Goal: Check status: Check status

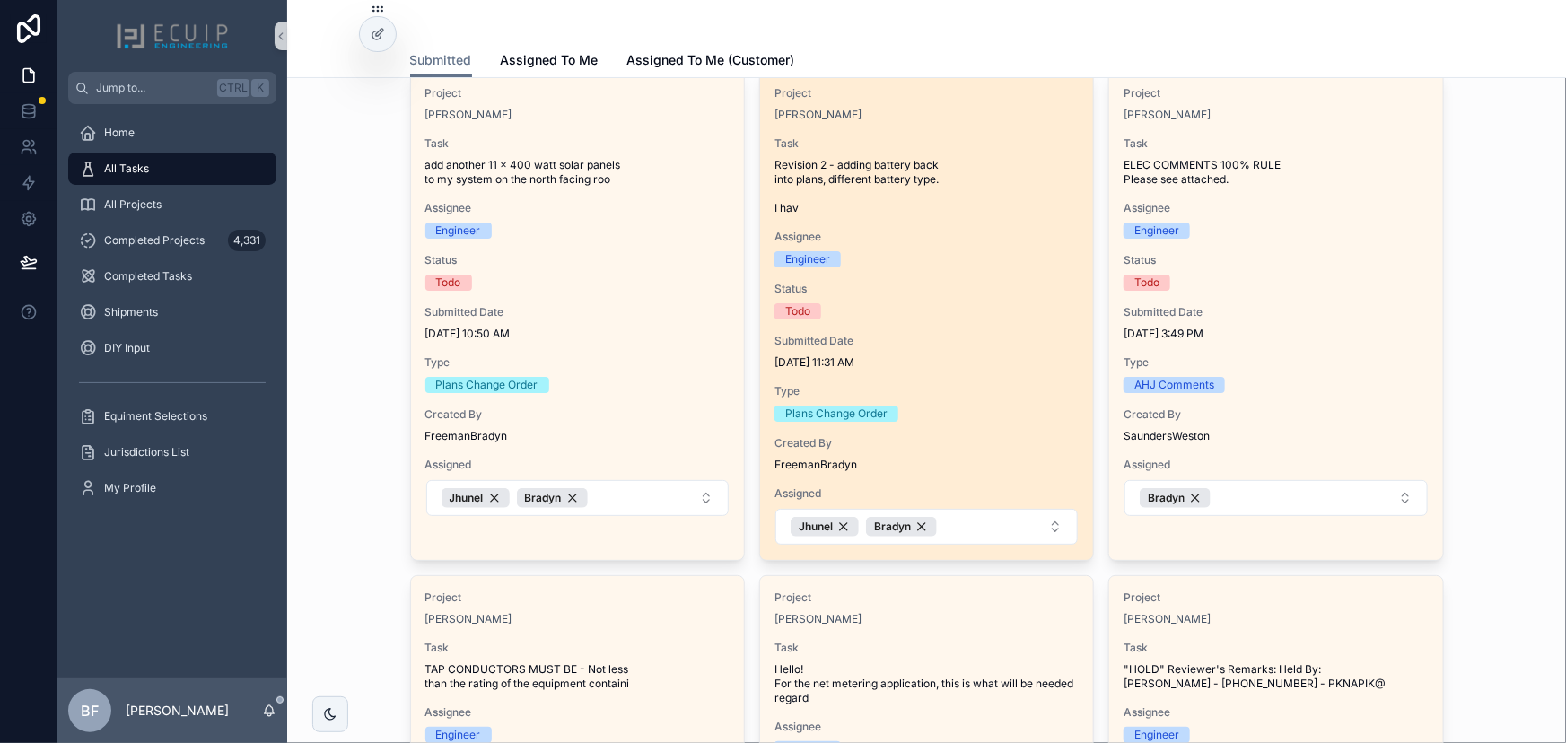
scroll to position [81, 0]
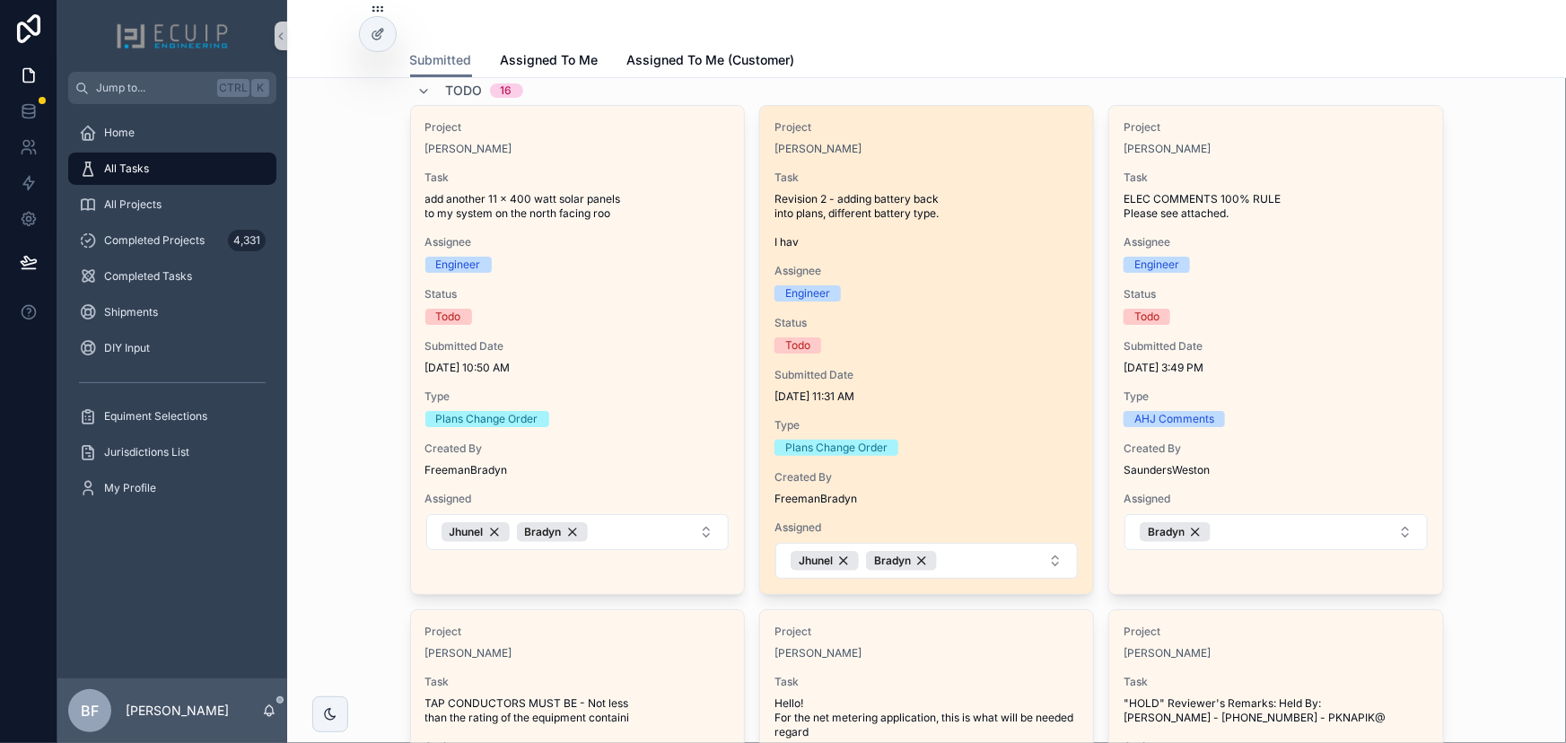
click at [1041, 269] on span "Assignee" at bounding box center [927, 271] width 304 height 14
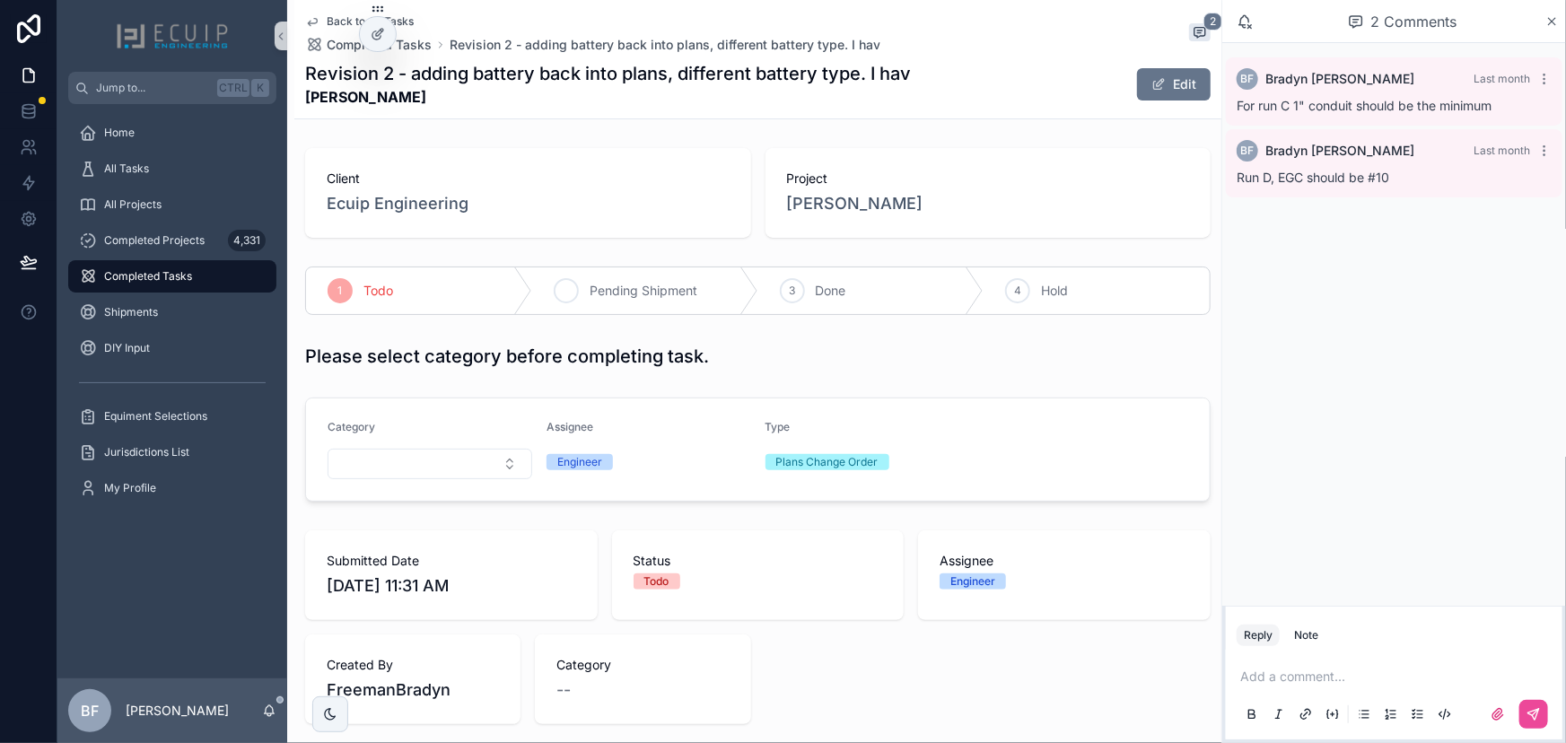
click at [609, 288] on span "Pending Shipment" at bounding box center [644, 291] width 108 height 18
click at [163, 154] on div "All Tasks" at bounding box center [172, 168] width 187 height 29
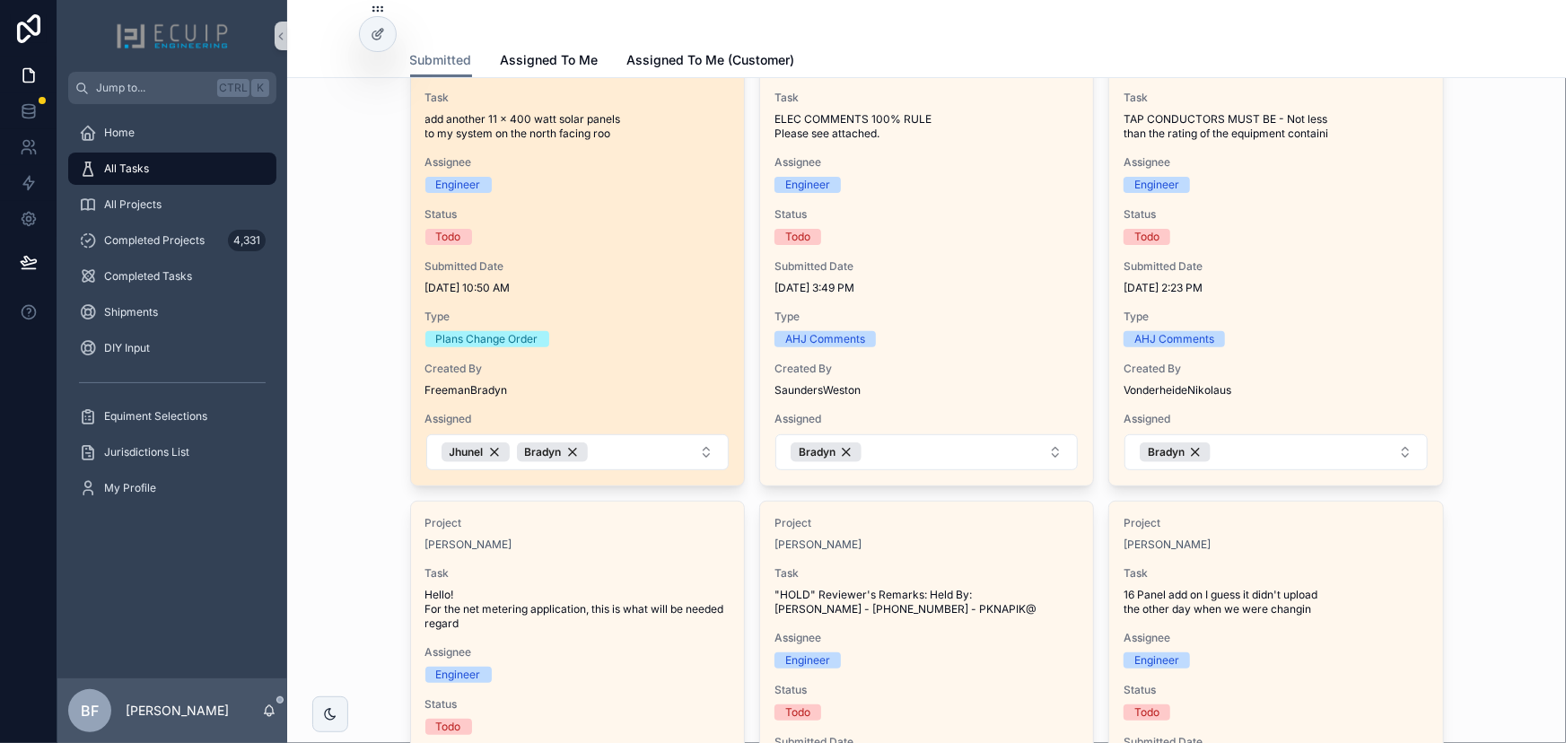
scroll to position [162, 0]
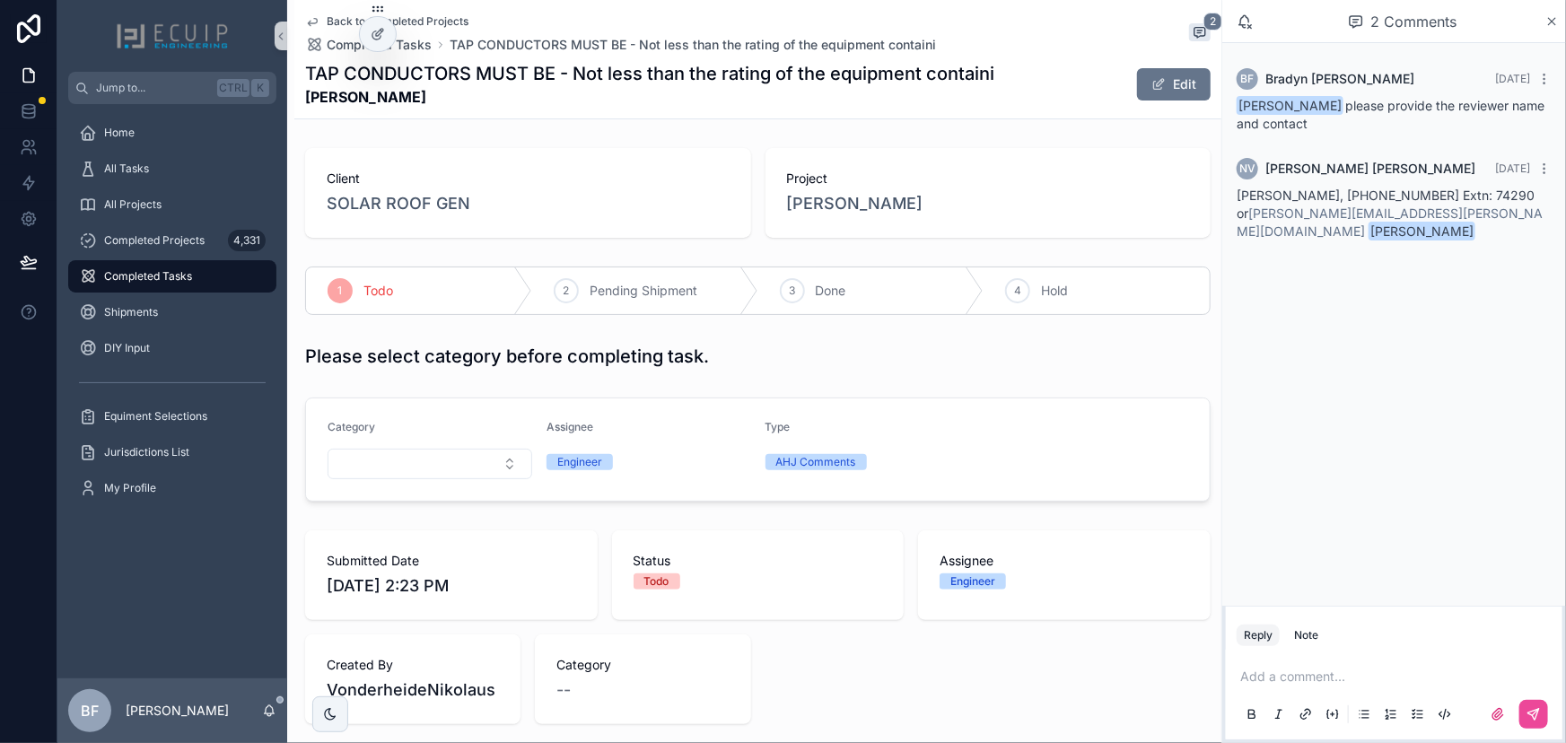
click at [948, 399] on form "Category Assignee Engineer Type AHJ Comments" at bounding box center [758, 450] width 904 height 102
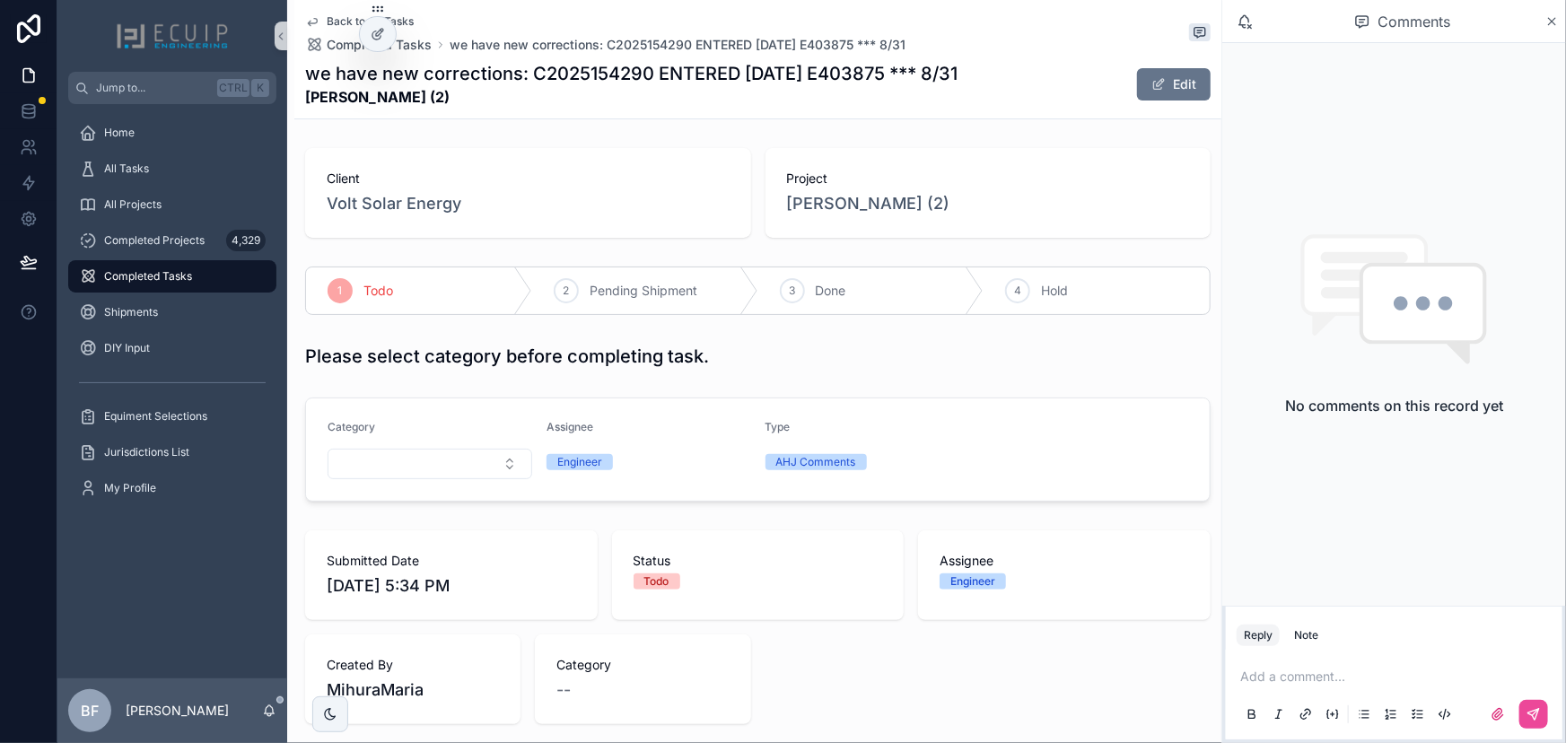
scroll to position [653, 0]
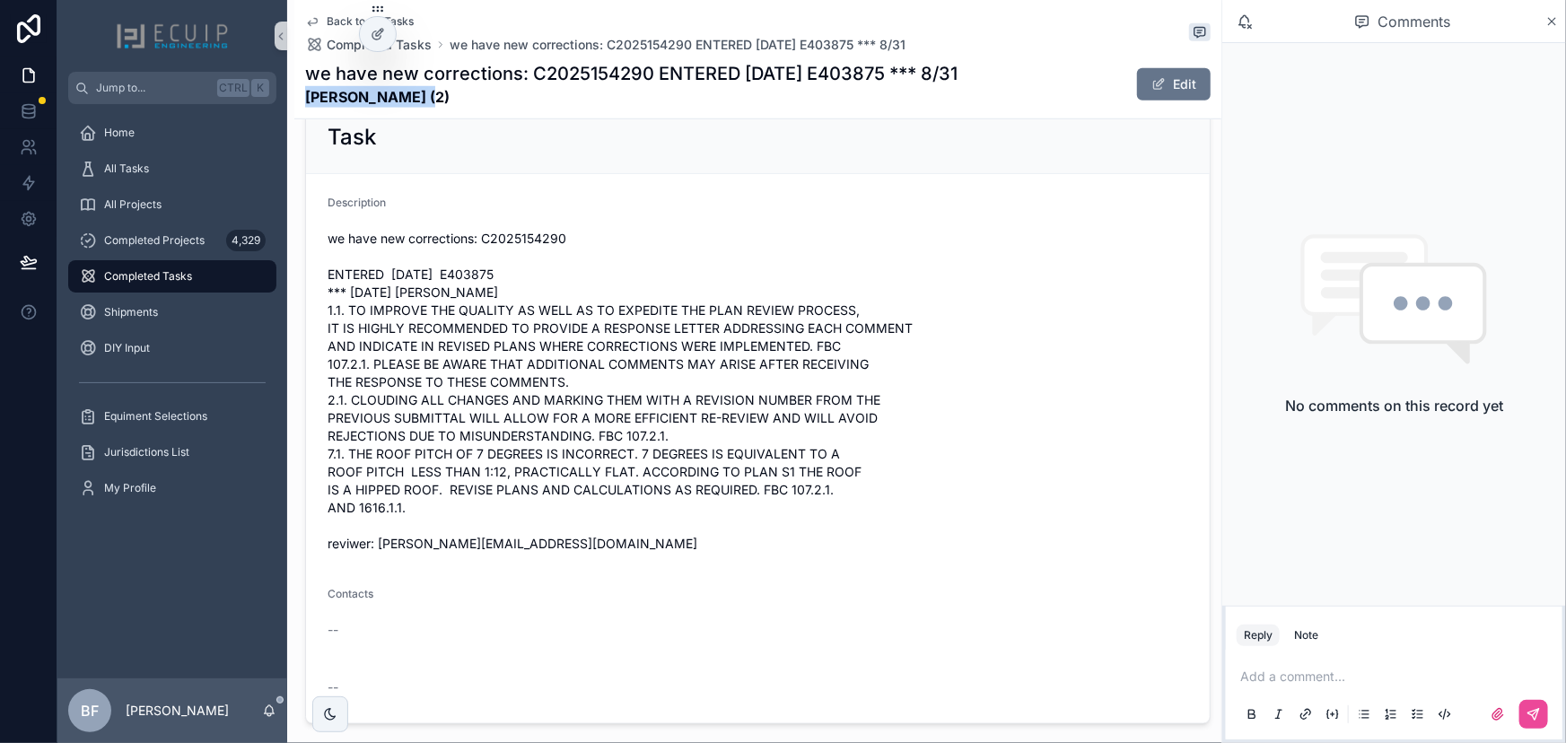
drag, startPoint x: 452, startPoint y: 115, endPoint x: 305, endPoint y: 110, distance: 146.4
click at [305, 110] on div "Back to All Tasks Completed Tasks we have new corrections: C2025154290 ENTERED …" at bounding box center [758, 59] width 906 height 118
copy strong "LENIN BRAVO (2)"
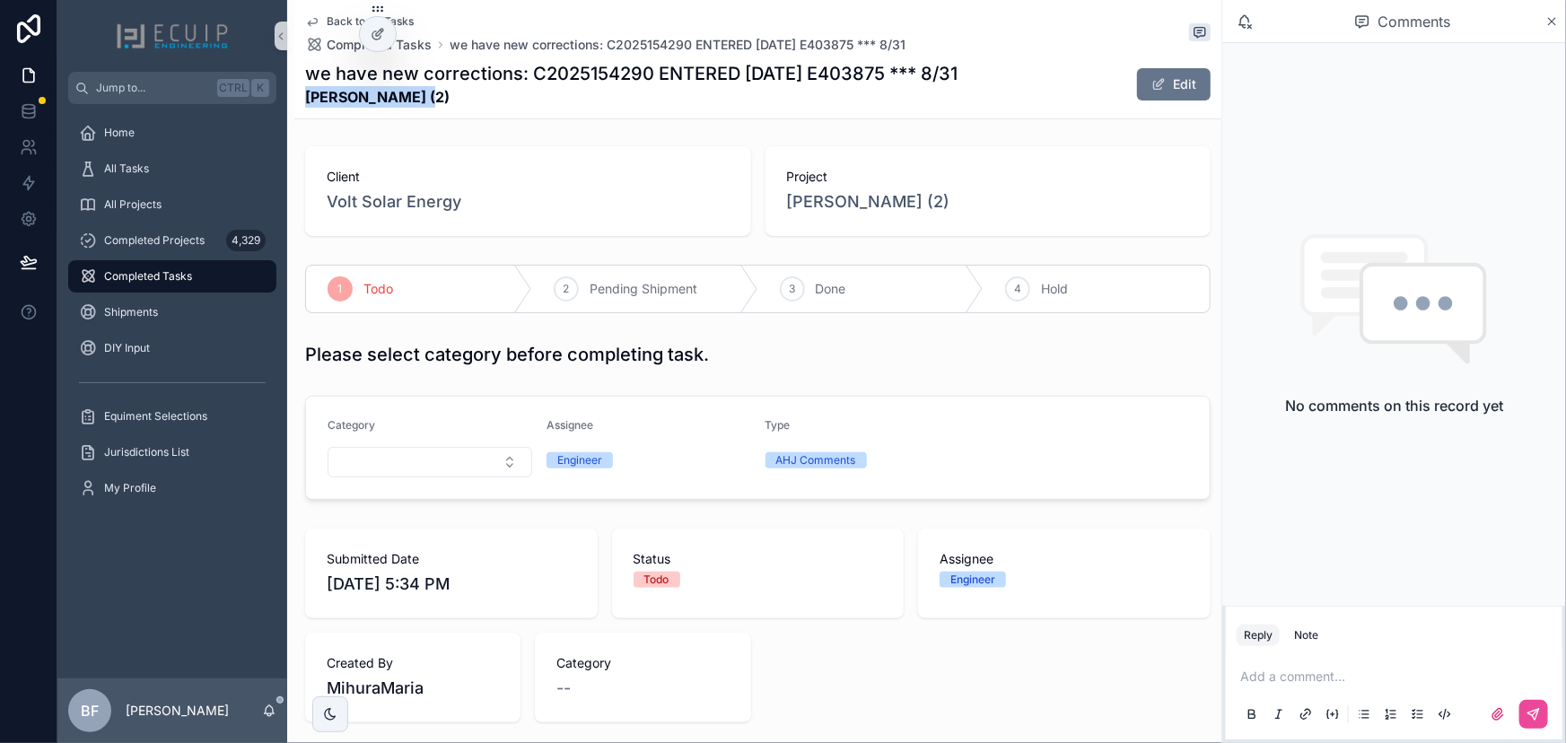
scroll to position [0, 0]
drag, startPoint x: 974, startPoint y: 355, endPoint x: 1207, endPoint y: 533, distance: 293.9
click at [974, 355] on div "Please select category before completing task." at bounding box center [758, 356] width 906 height 25
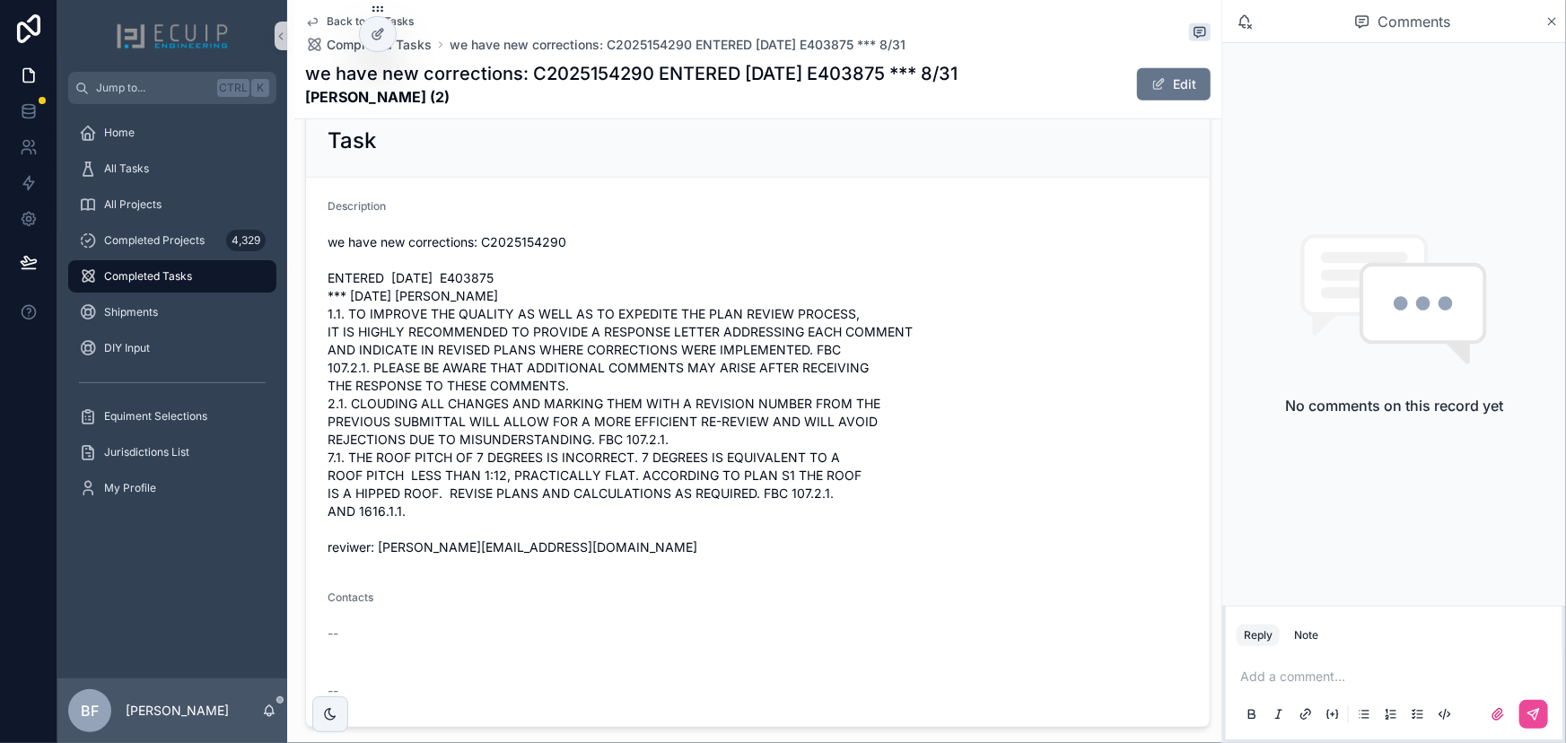
scroll to position [653, 0]
click at [1316, 673] on p "scrollable content" at bounding box center [1398, 677] width 315 height 18
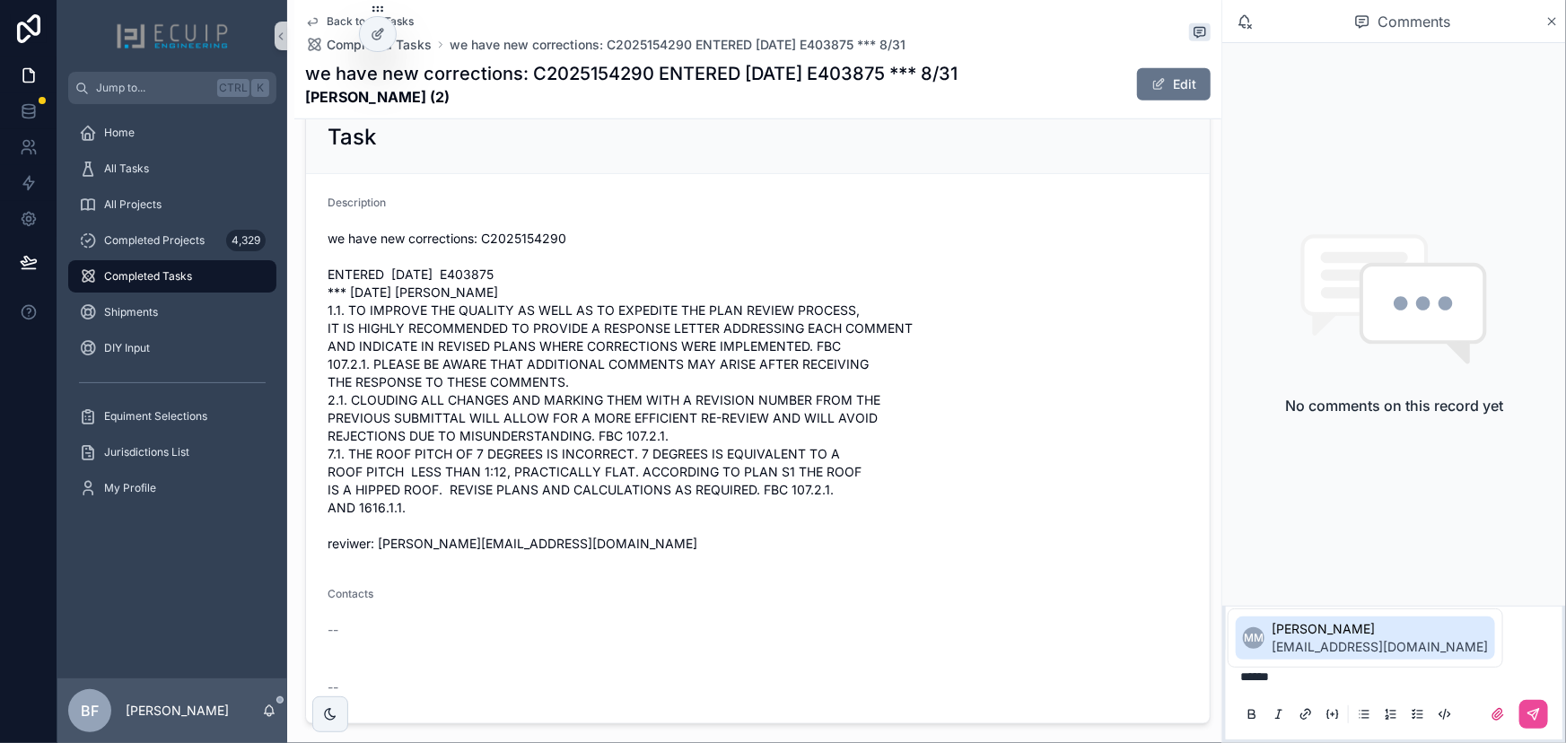
drag, startPoint x: 1324, startPoint y: 637, endPoint x: 1331, endPoint y: 664, distance: 27.9
click at [1324, 638] on span "mm@voltsolarenergy.com" at bounding box center [1380, 647] width 216 height 18
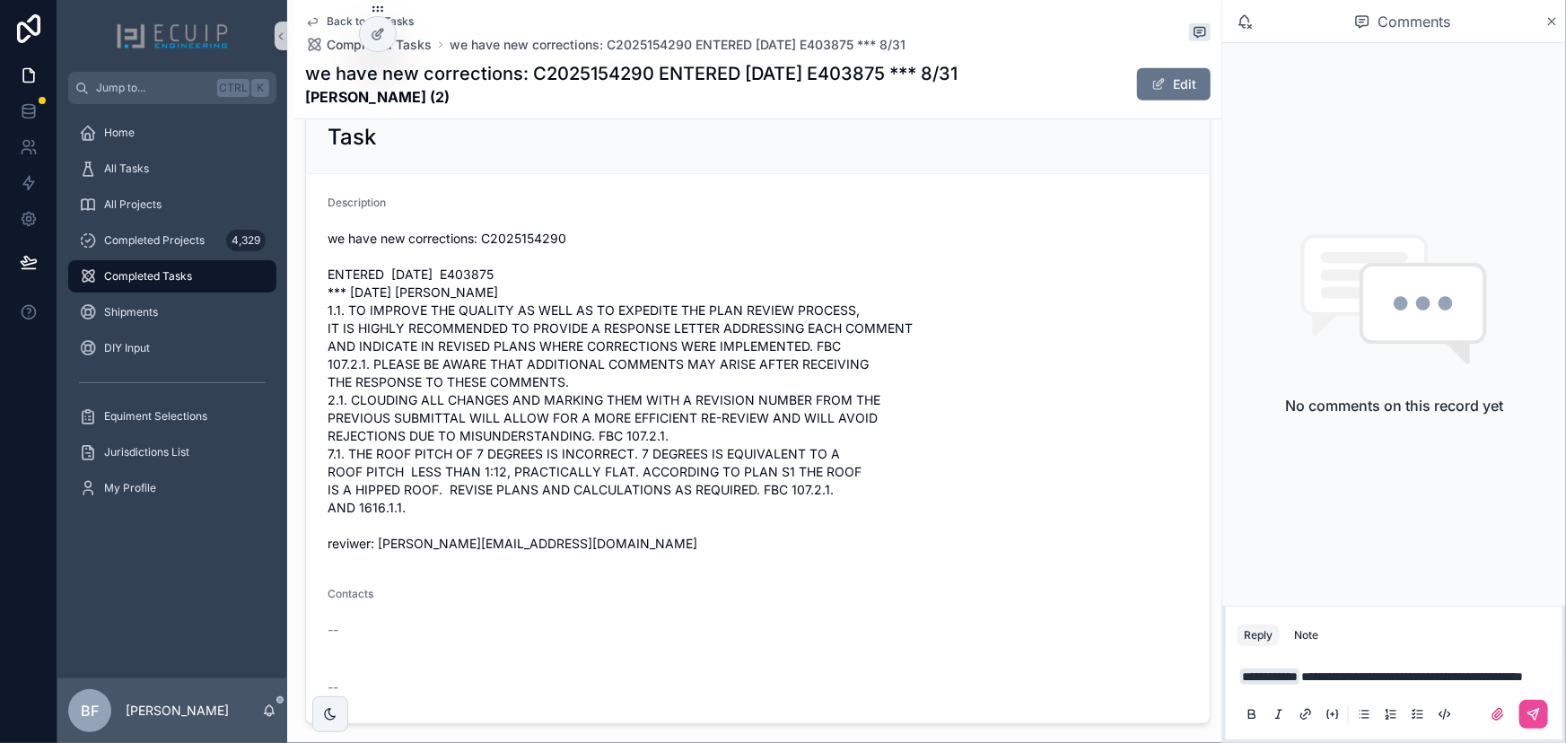
click at [1517, 671] on span "**********" at bounding box center [1413, 677] width 222 height 13
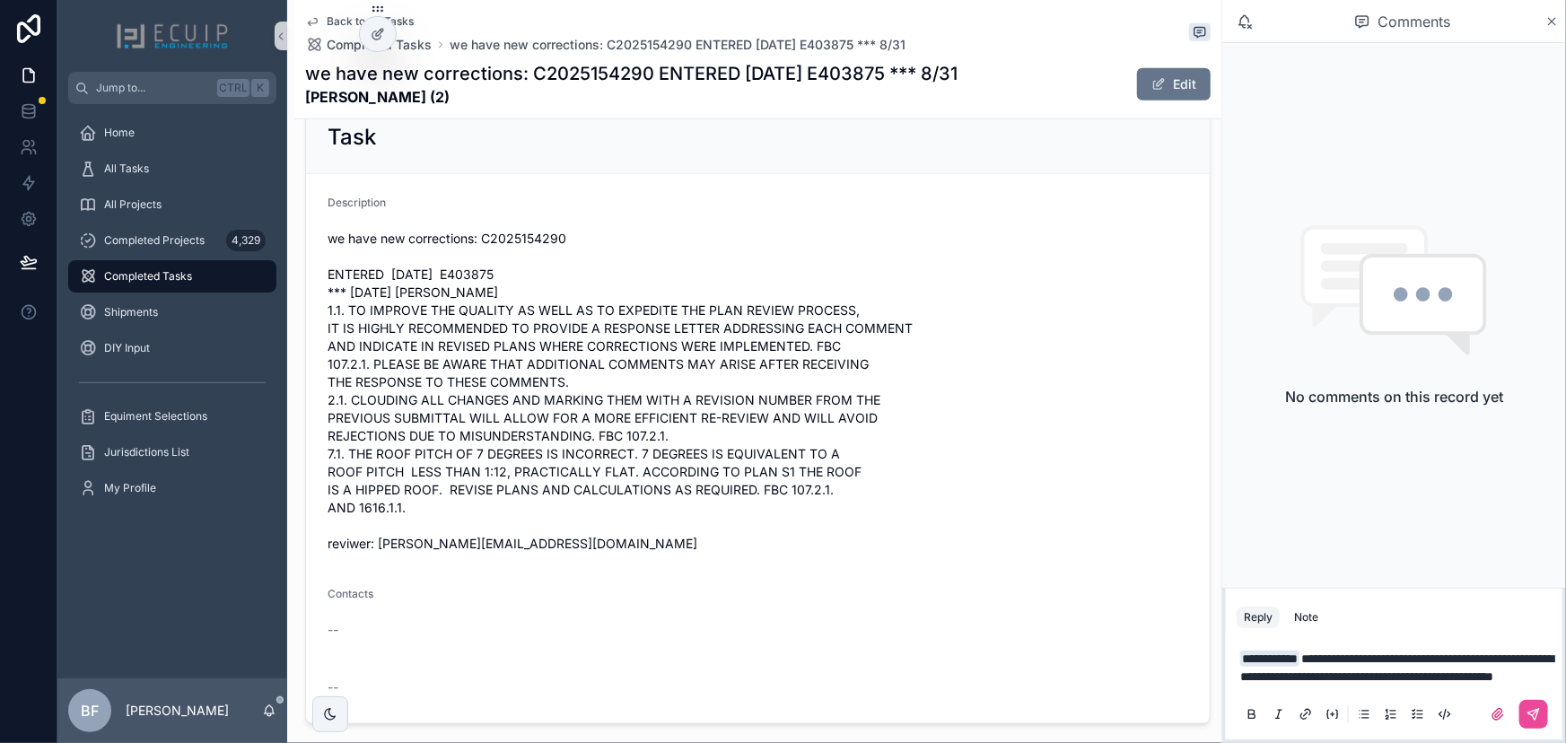
click at [1371, 653] on span "**********" at bounding box center [1397, 668] width 313 height 31
click at [1513, 682] on p "**********" at bounding box center [1398, 668] width 315 height 36
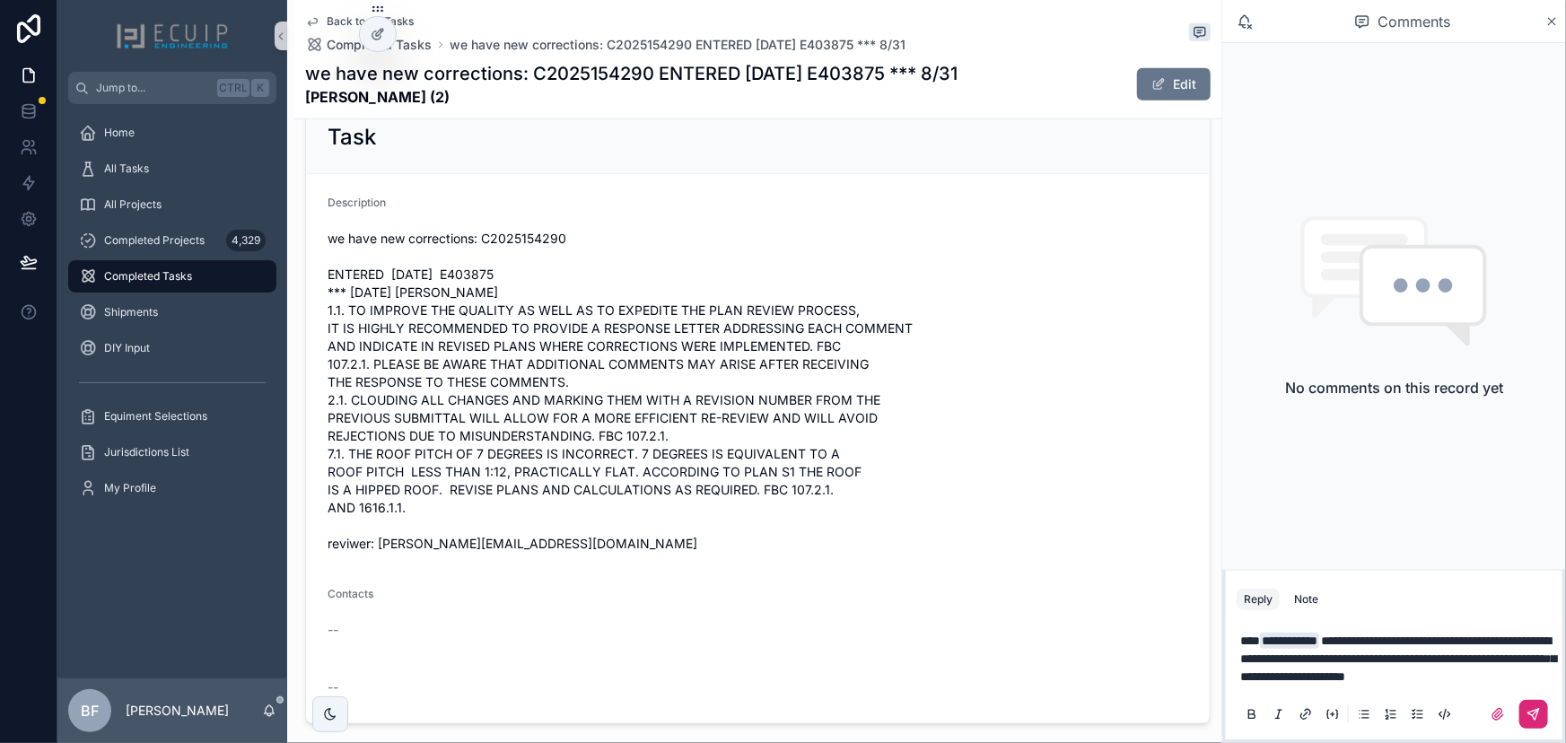
click at [1544, 720] on button "scrollable content" at bounding box center [1534, 714] width 29 height 29
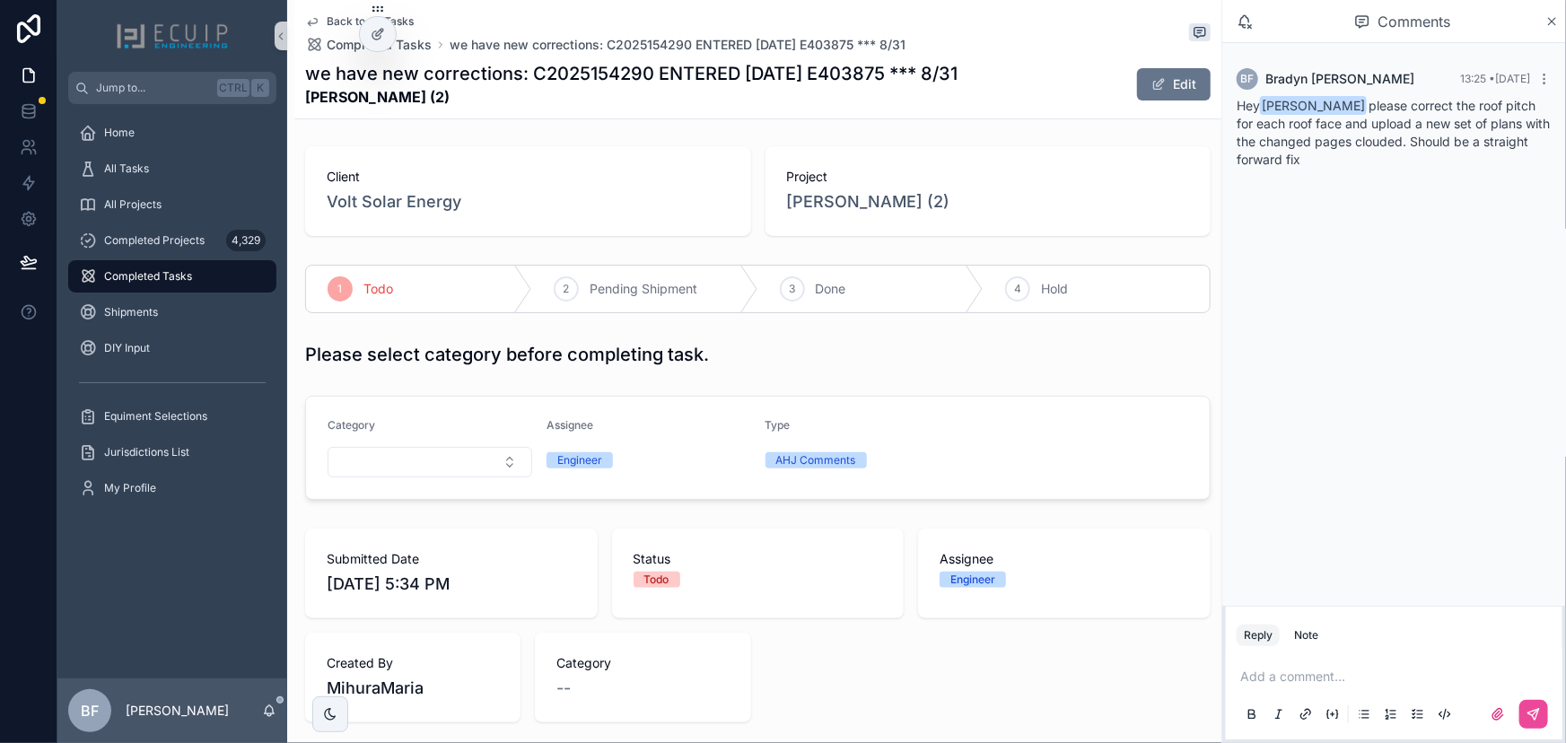
scroll to position [0, 0]
click at [1047, 302] on div "4 Hold" at bounding box center [1097, 291] width 226 height 47
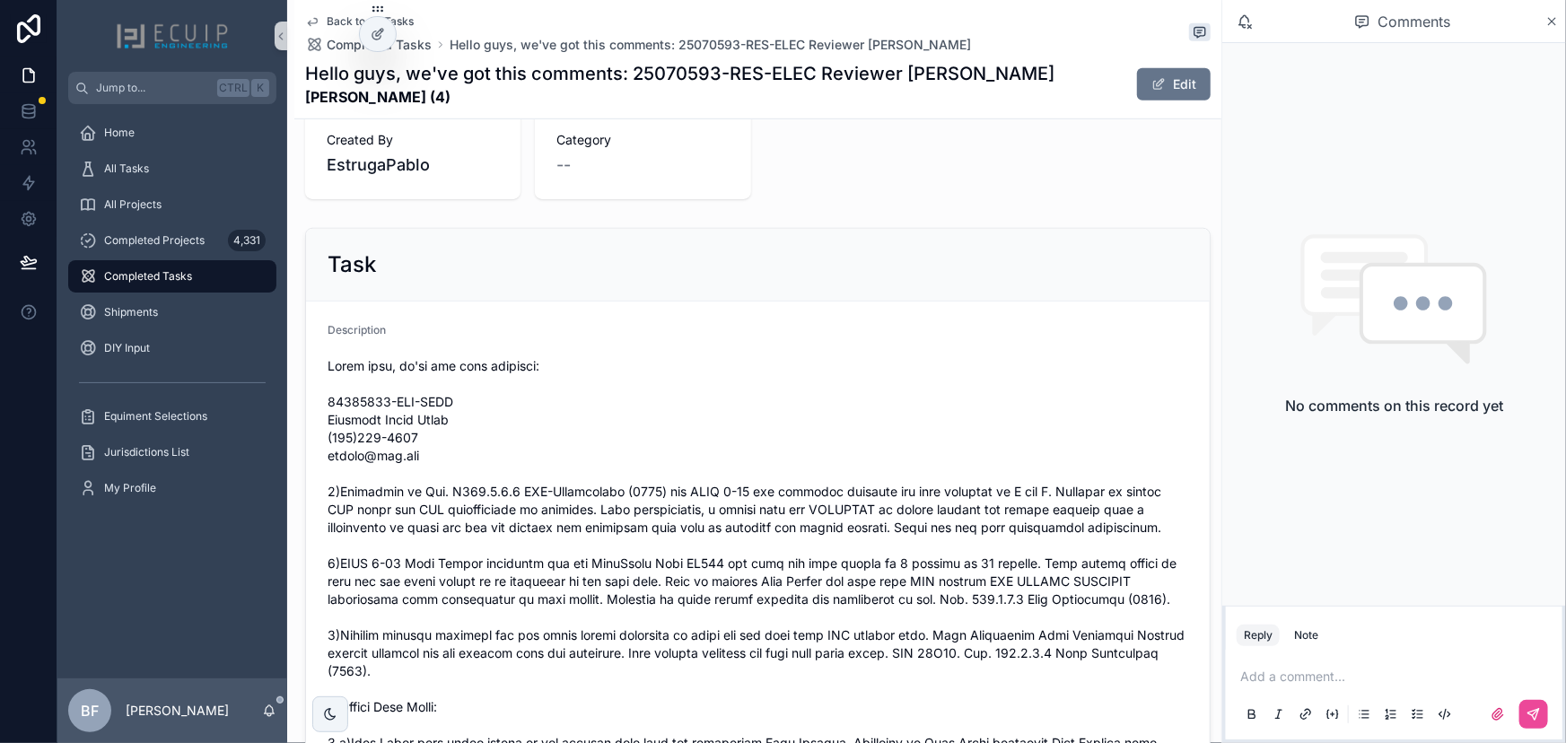
scroll to position [734, 0]
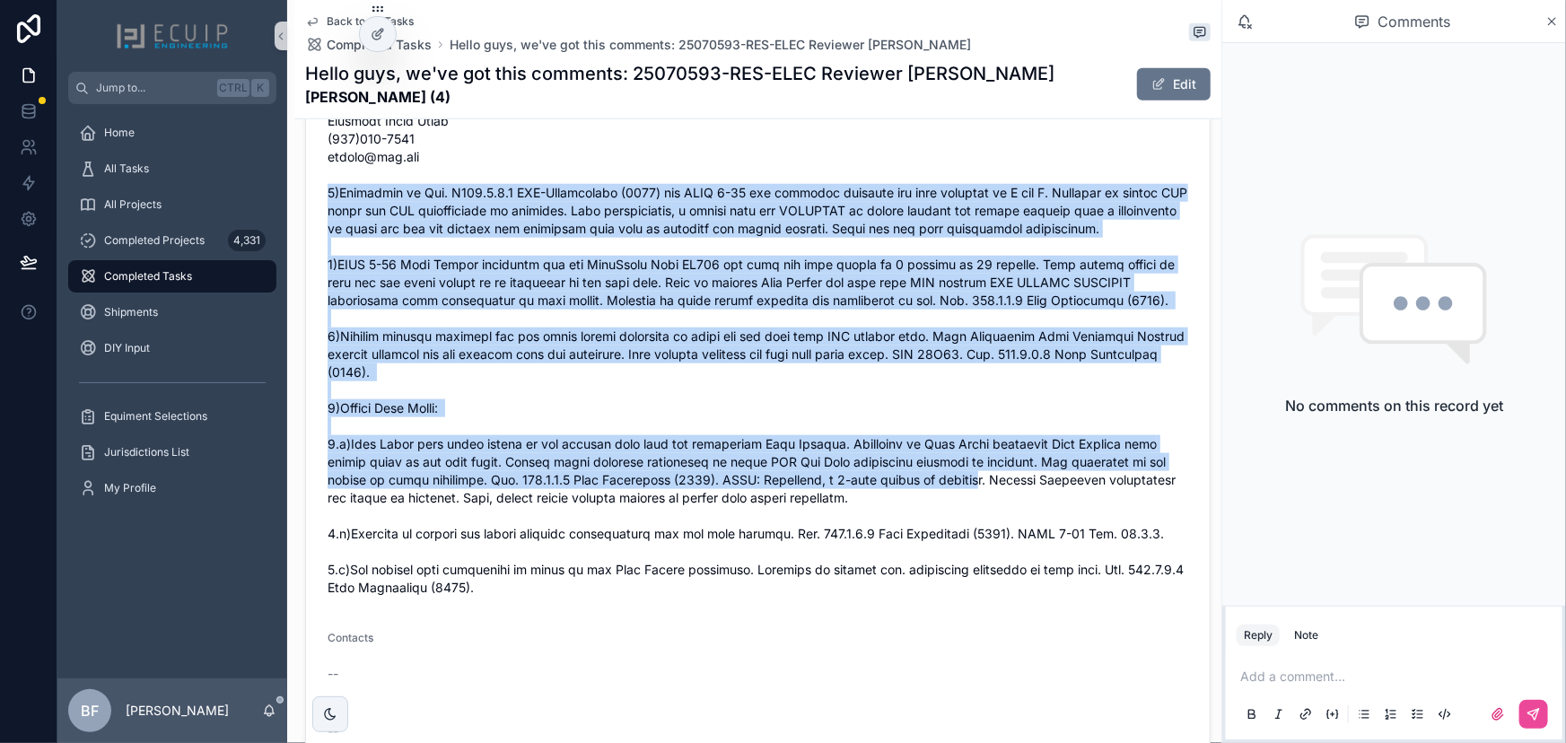
scroll to position [898, 0]
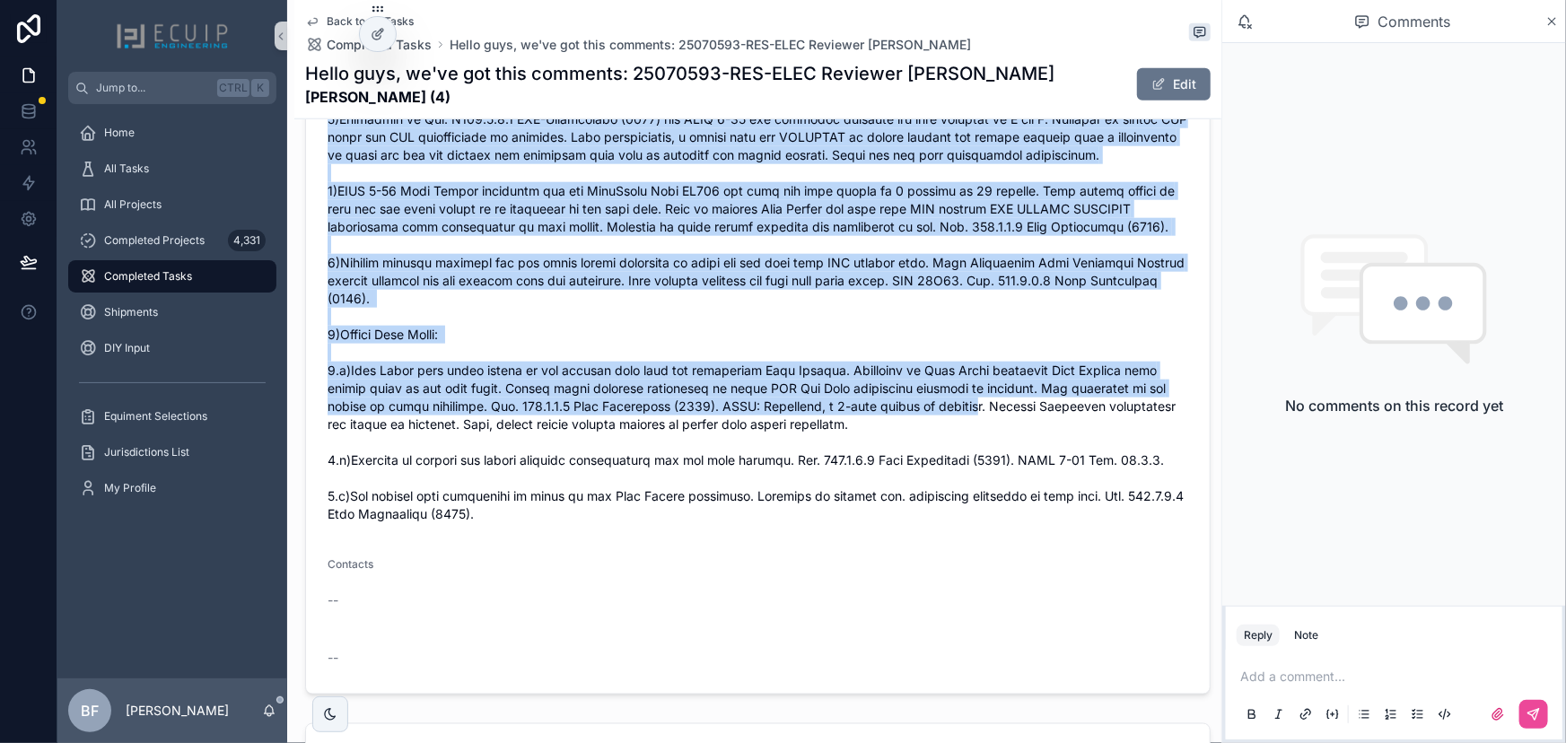
drag, startPoint x: 325, startPoint y: 273, endPoint x: 978, endPoint y: 533, distance: 703.5
click at [978, 533] on form "Description Contacts -- --" at bounding box center [758, 311] width 904 height 765
copy span "1)According to Sec. R301.2.1.4 FBC-Residential (2023) and ASCE 7-22 the buildin…"
drag, startPoint x: 513, startPoint y: 99, endPoint x: 301, endPoint y: 105, distance: 212.8
click at [301, 105] on div "Back to All Tasks Completed Tasks Hello guys, we've got this comments: 25070593…" at bounding box center [757, 59] width 927 height 119
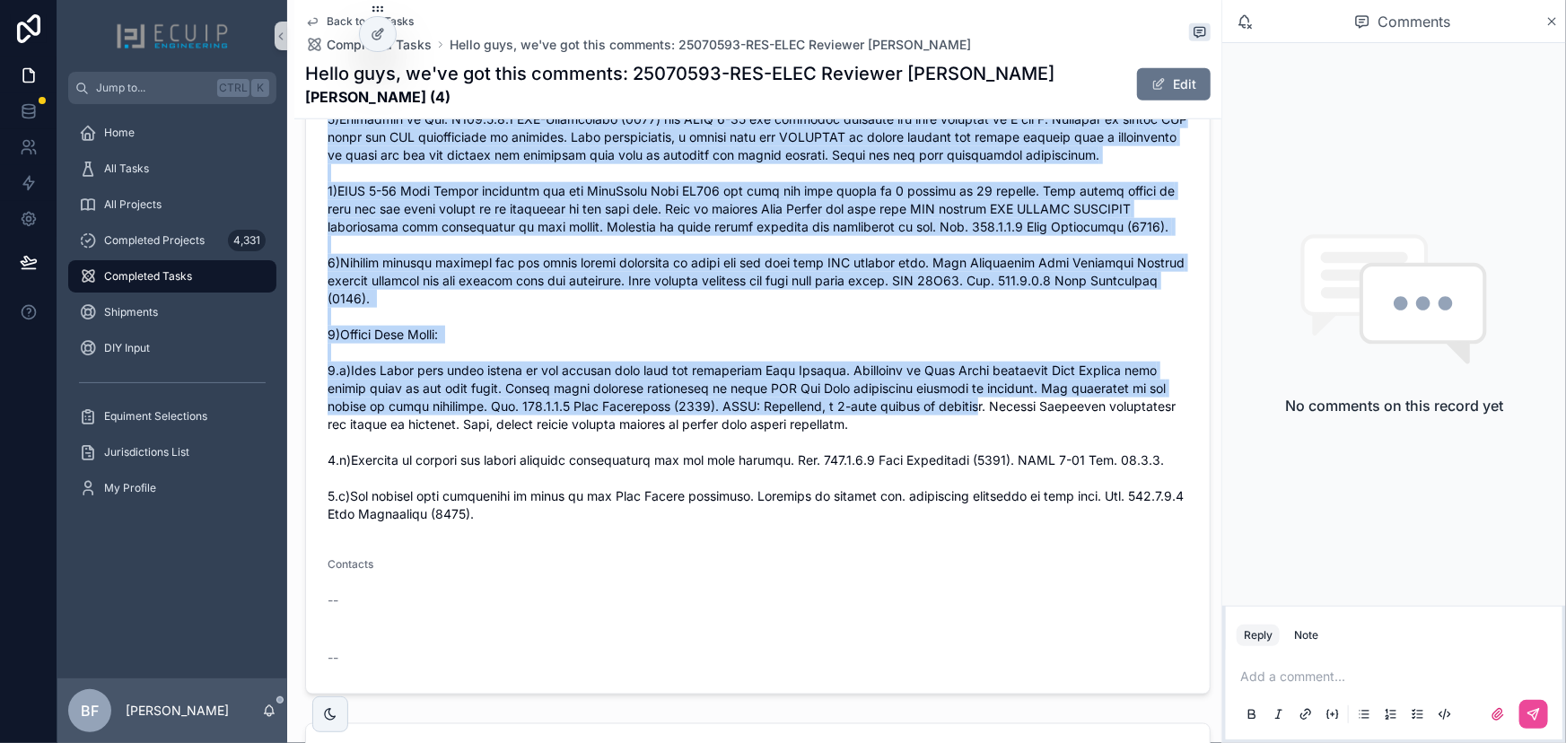
copy strong "[PERSON_NAME] (4)"
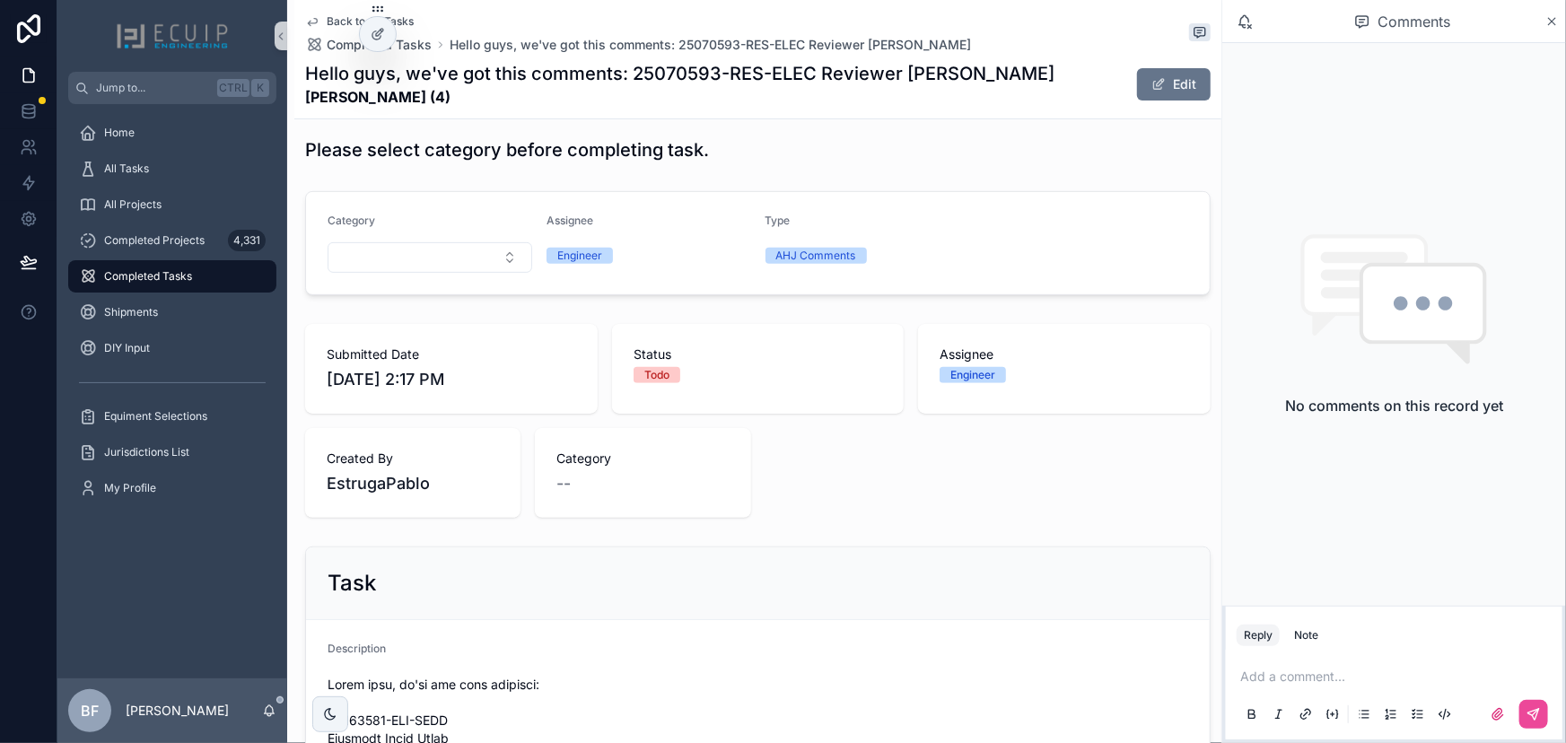
scroll to position [0, 0]
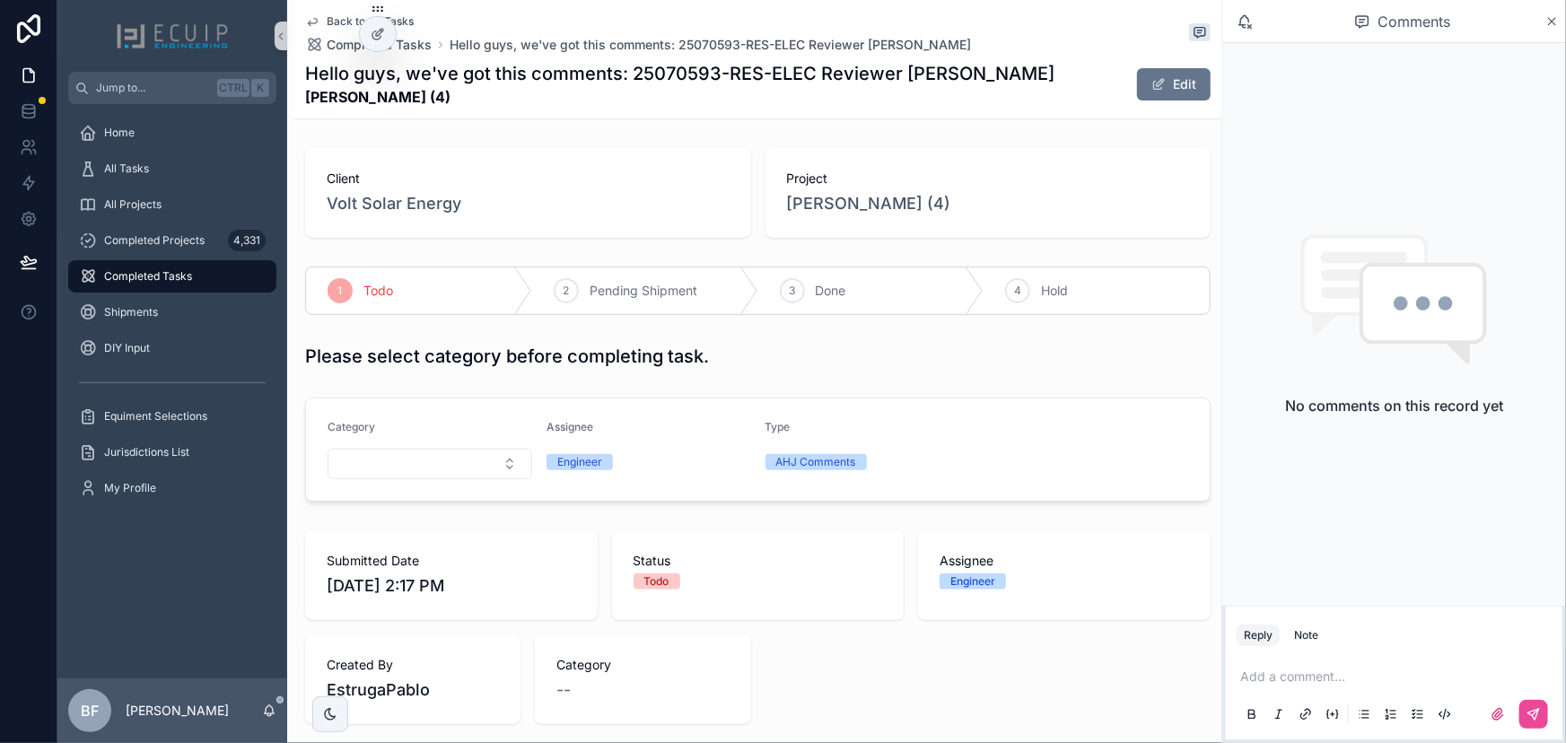
click at [1112, 637] on div "Submitted Date 9/8/2025 2:17 PM Status Todo Assignee Engineer Created By Estrug…" at bounding box center [758, 628] width 906 height 194
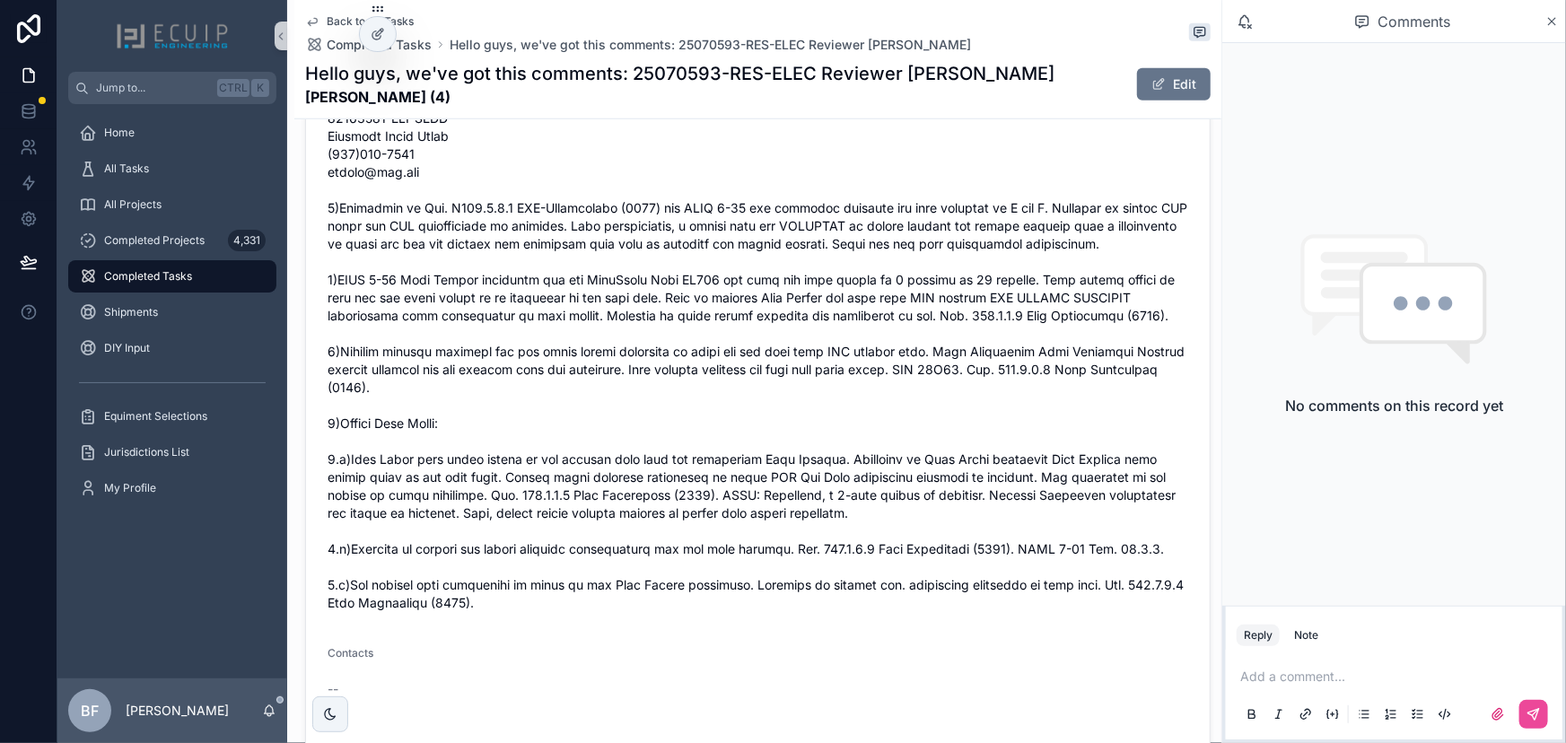
scroll to position [816, 0]
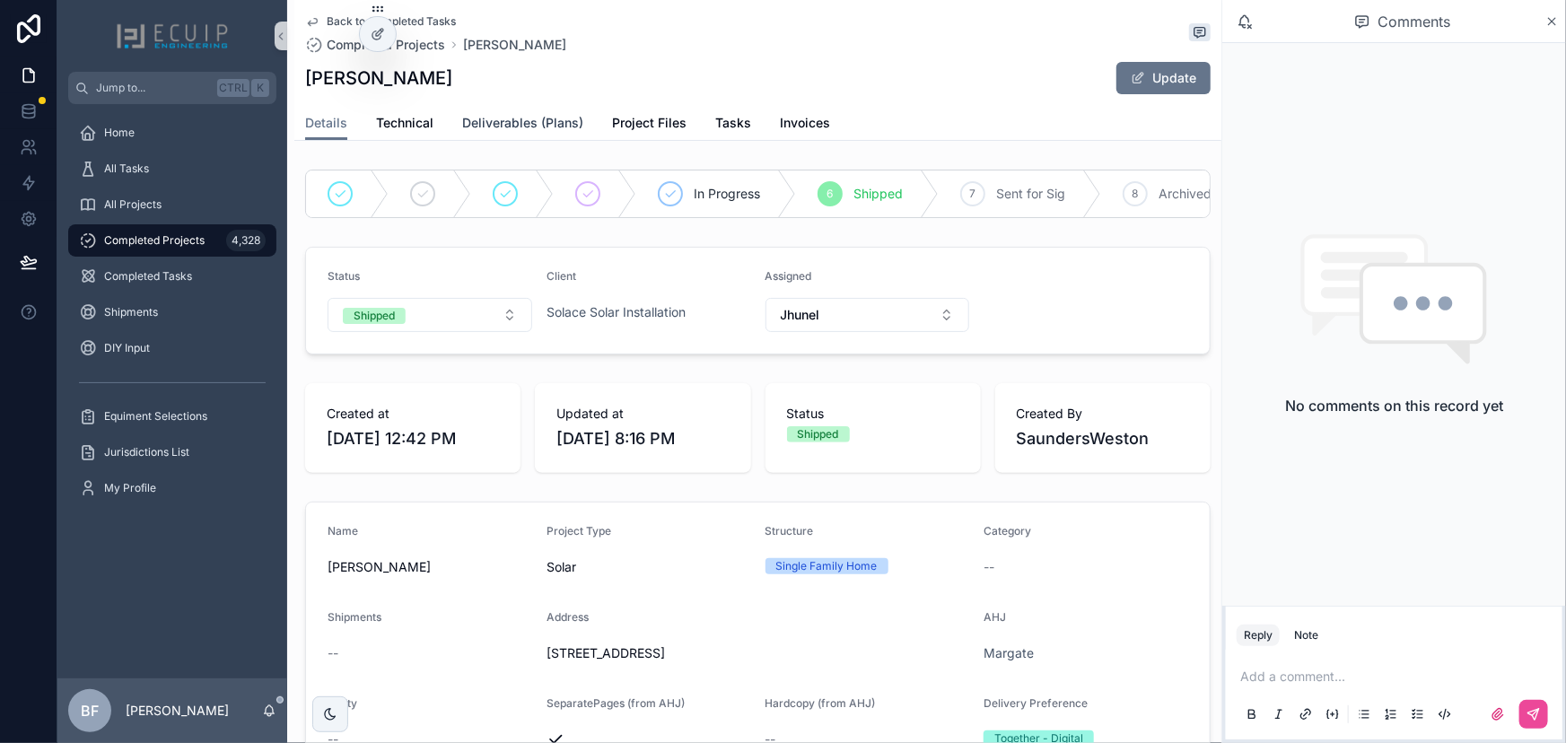
scroll to position [653, 0]
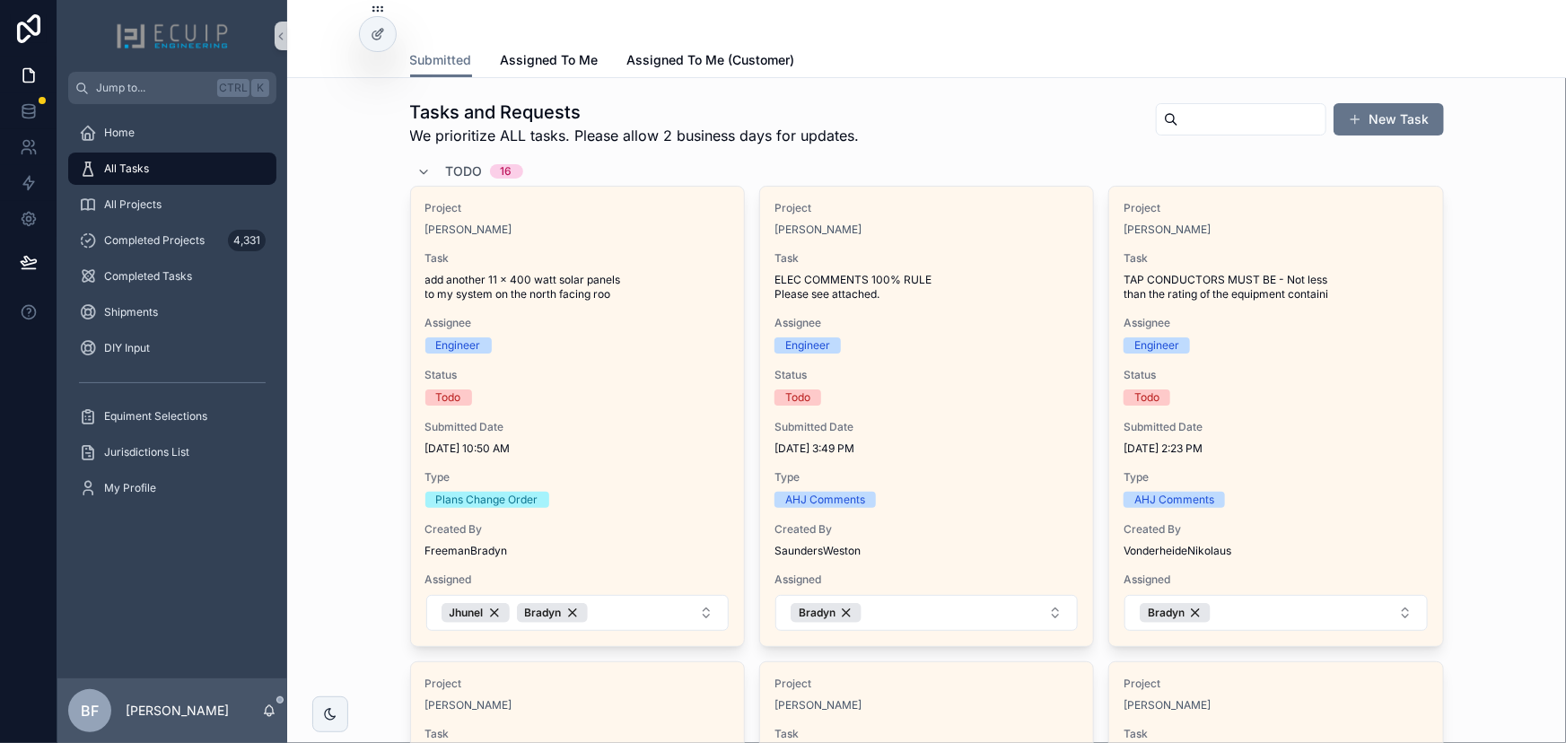
scroll to position [162, 0]
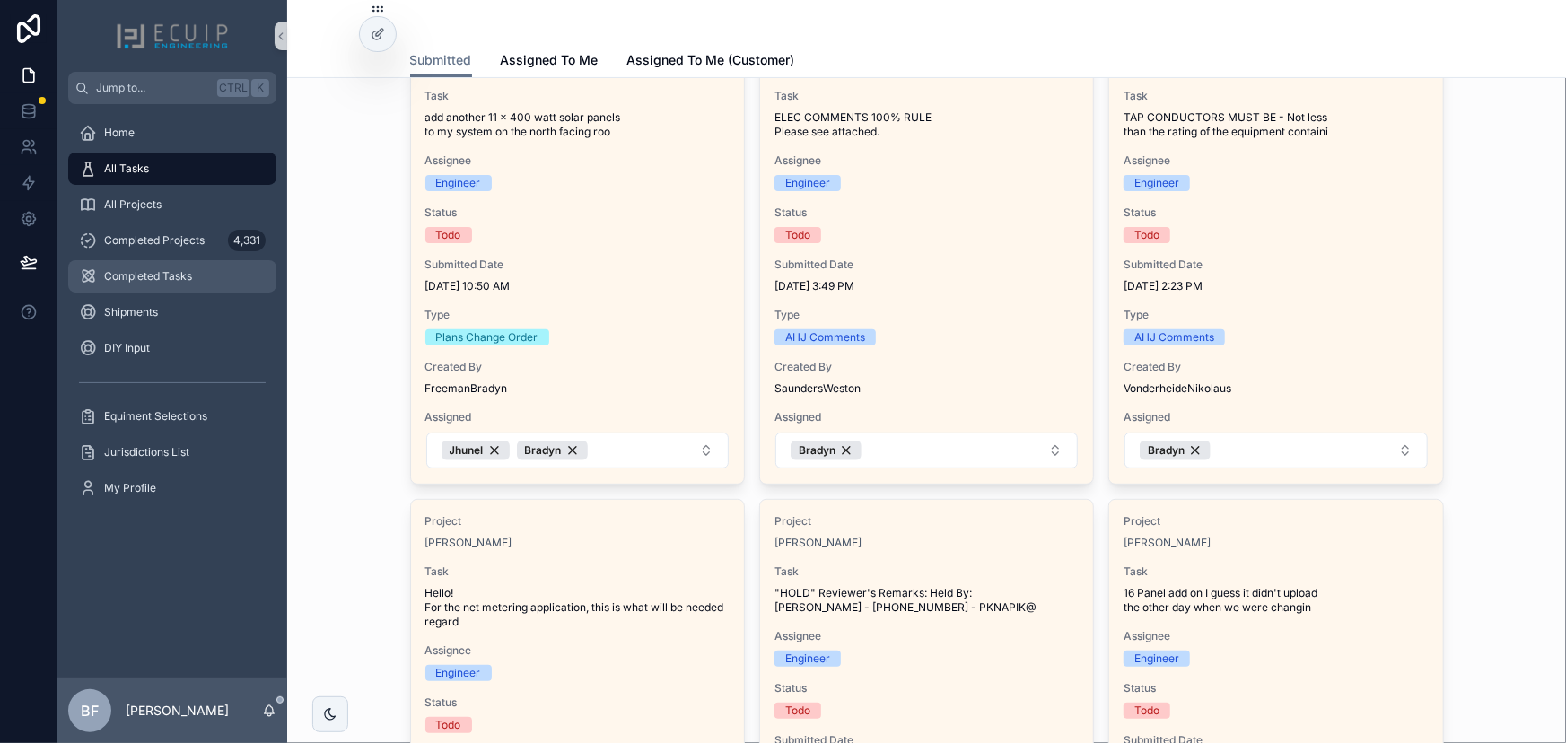
drag, startPoint x: 209, startPoint y: 264, endPoint x: 332, endPoint y: 233, distance: 126.7
click at [209, 264] on div "Completed Tasks" at bounding box center [172, 276] width 187 height 29
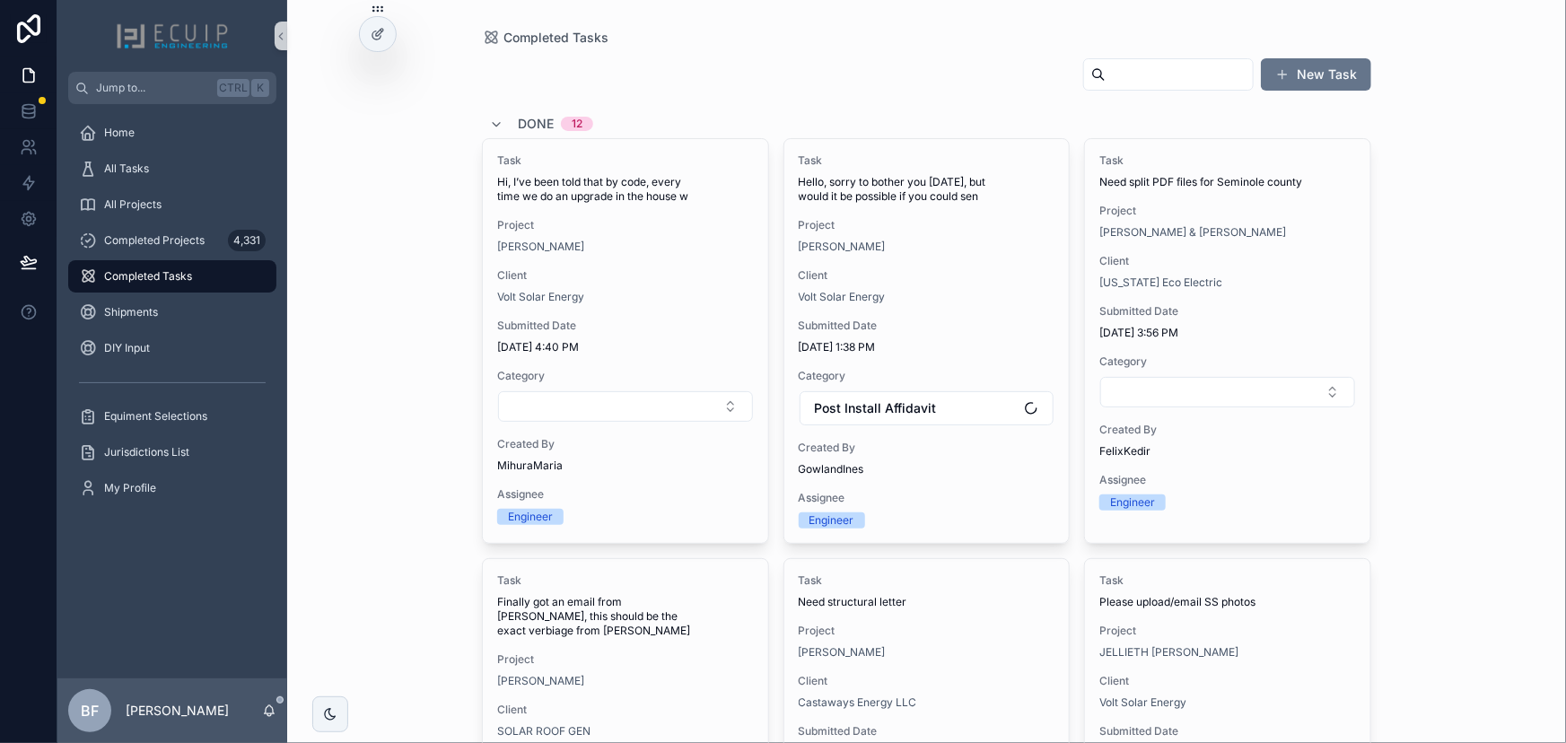
click at [1107, 69] on input "scrollable content" at bounding box center [1179, 74] width 147 height 25
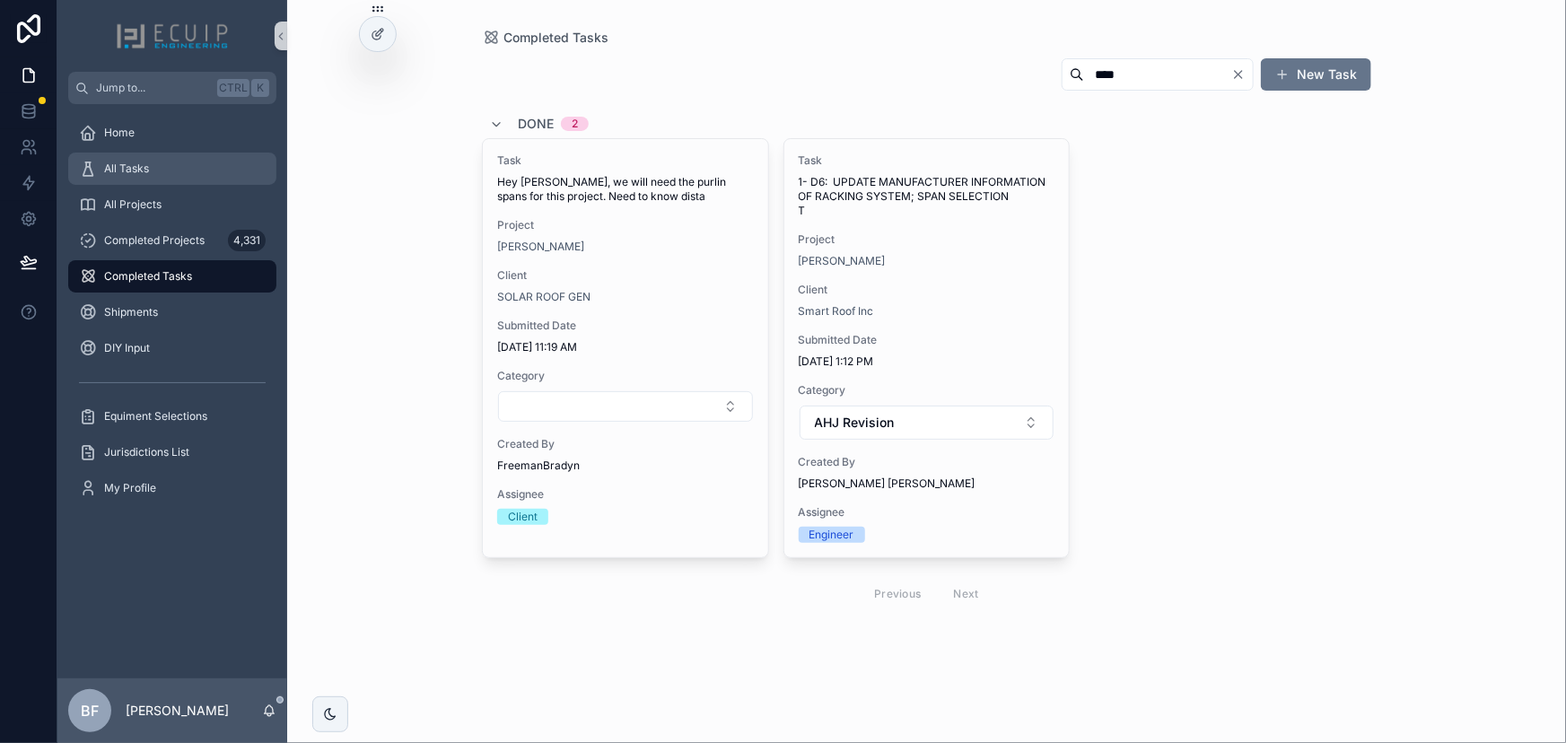
type input "****"
click at [215, 178] on div "All Tasks" at bounding box center [172, 168] width 187 height 29
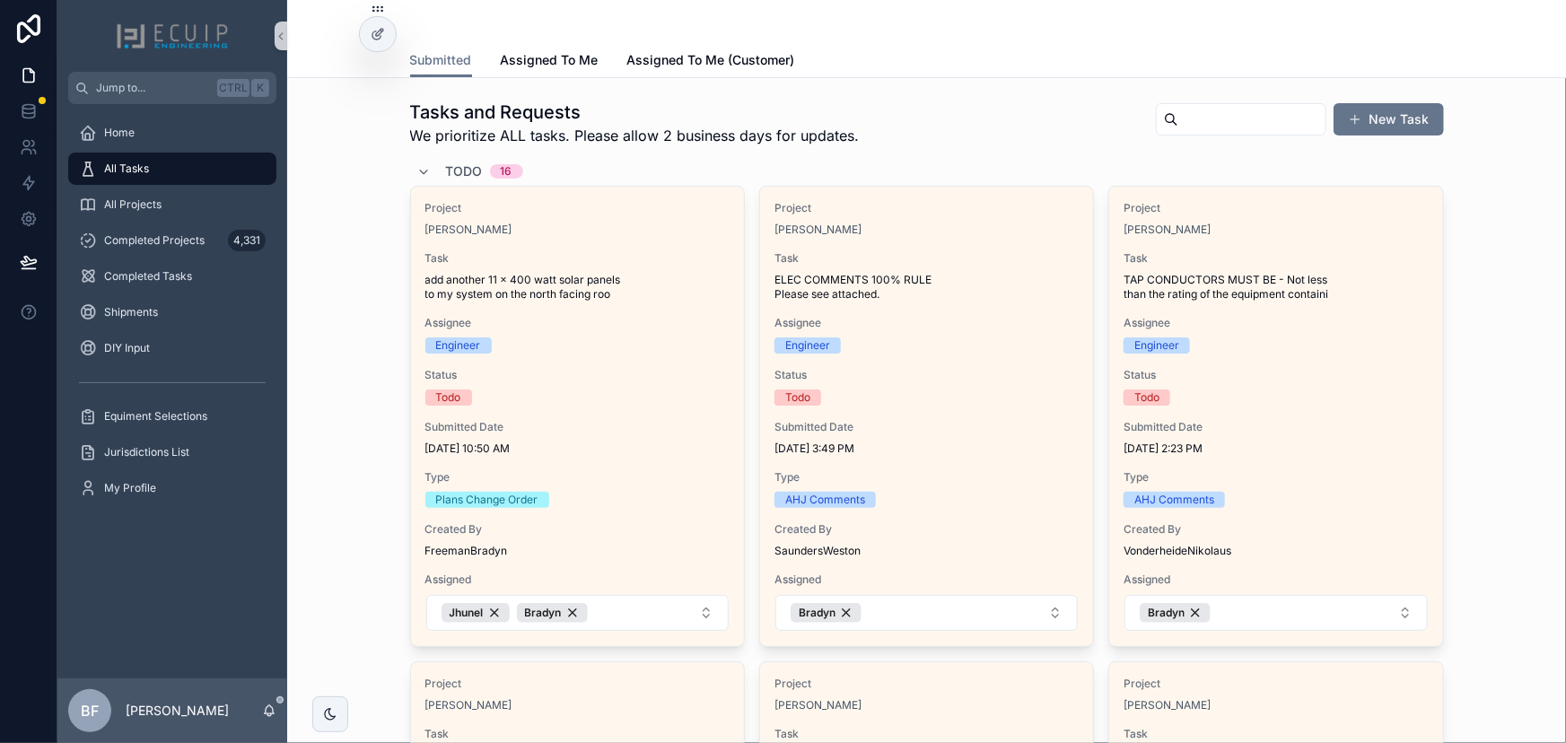
click at [1179, 126] on input "scrollable content" at bounding box center [1252, 119] width 147 height 25
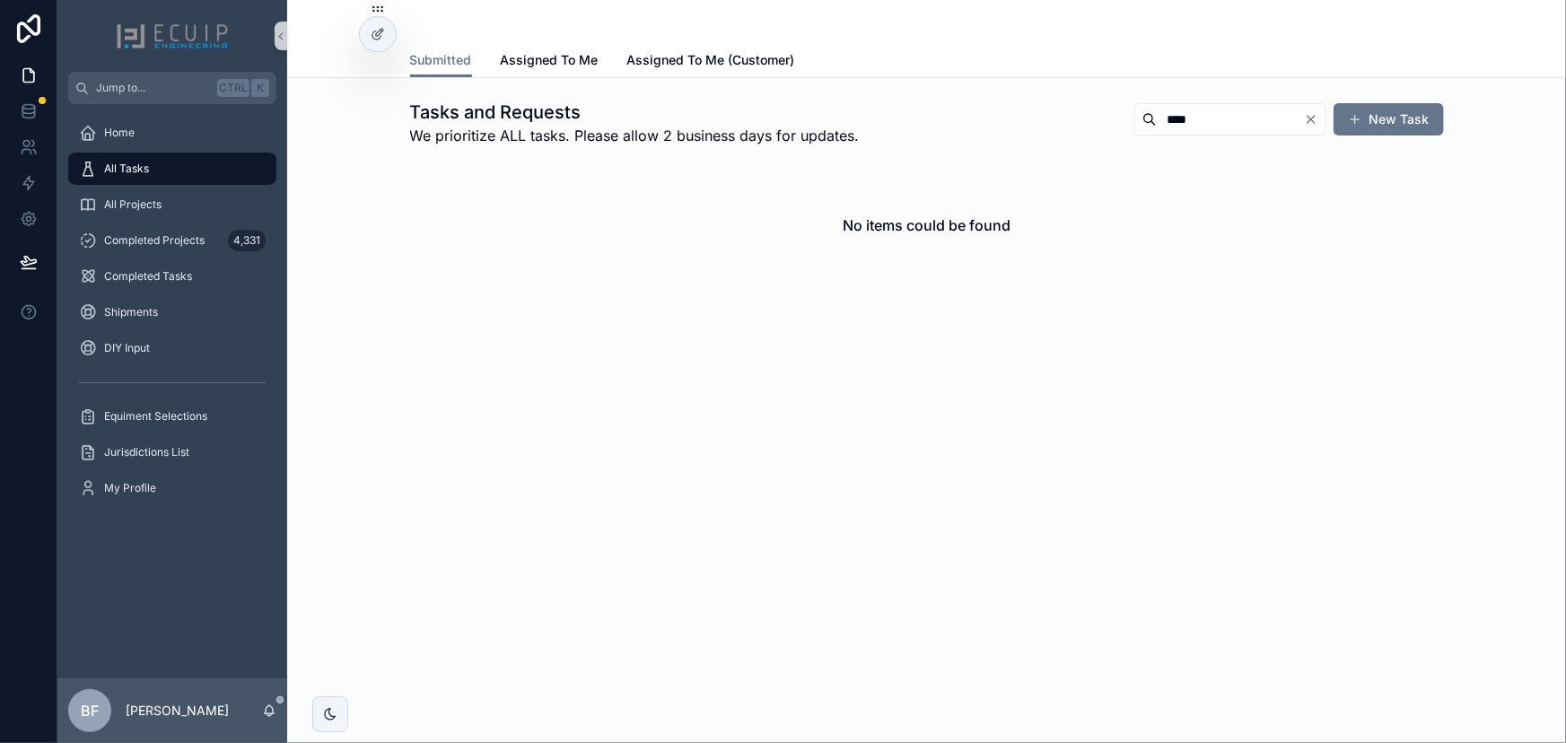
type input "****"
click at [1312, 118] on icon "Clear" at bounding box center [1311, 119] width 7 height 7
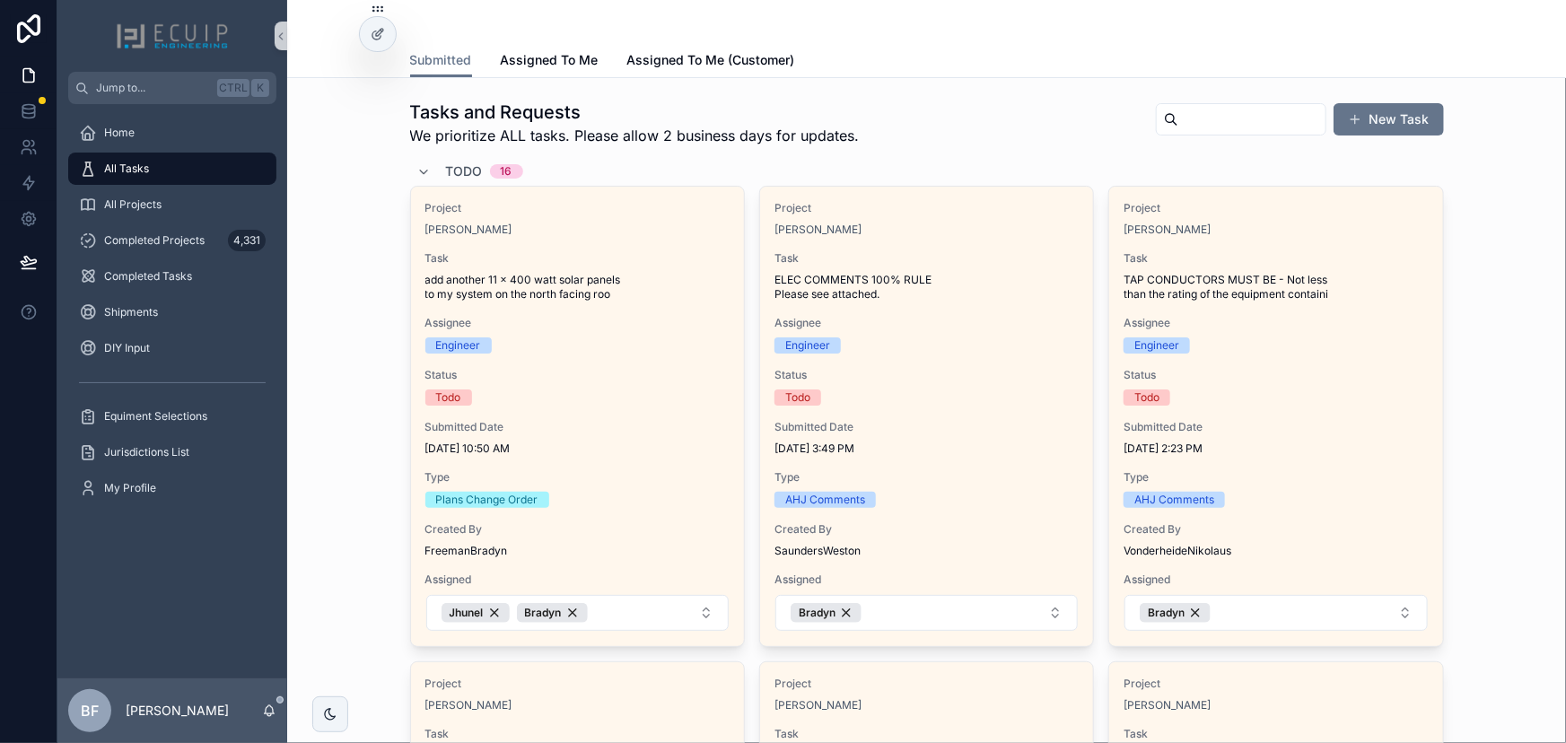
click at [1179, 110] on input "scrollable content" at bounding box center [1252, 119] width 147 height 25
paste input "**********"
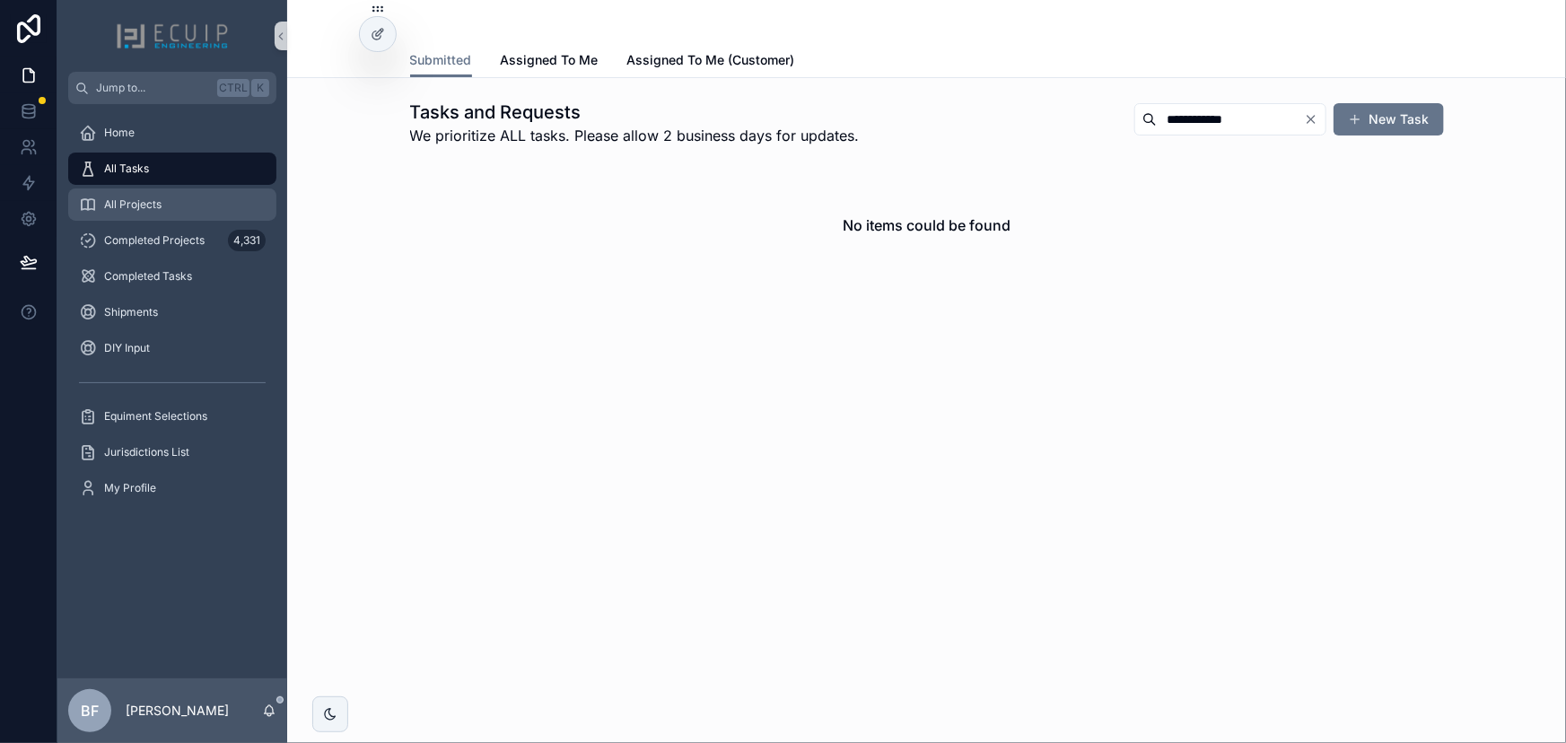
type input "**********"
click at [171, 212] on div "All Projects" at bounding box center [172, 204] width 187 height 29
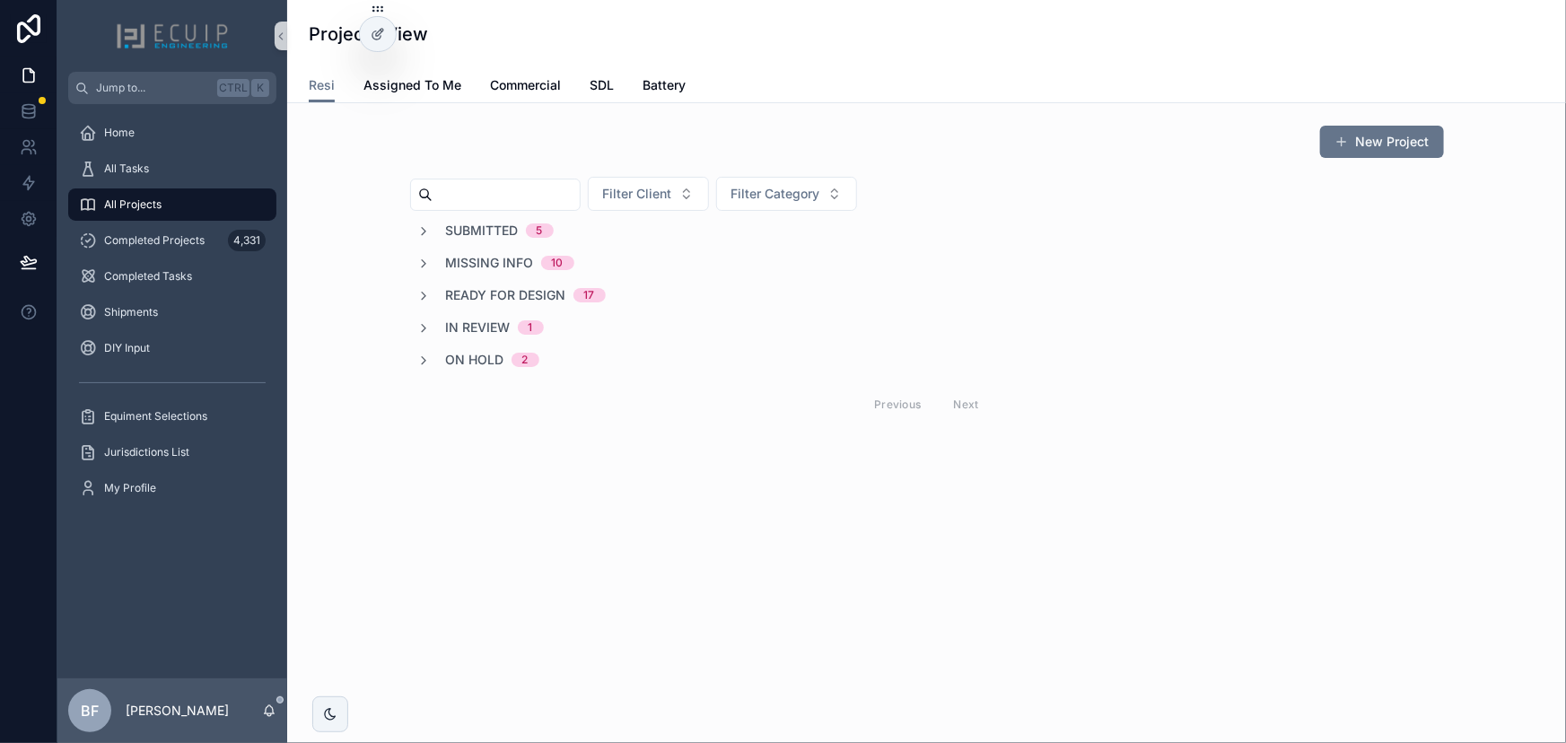
click at [530, 198] on input "scrollable content" at bounding box center [506, 194] width 147 height 25
paste input "**********"
type input "**********"
click at [504, 236] on span "Missing Info" at bounding box center [490, 231] width 88 height 18
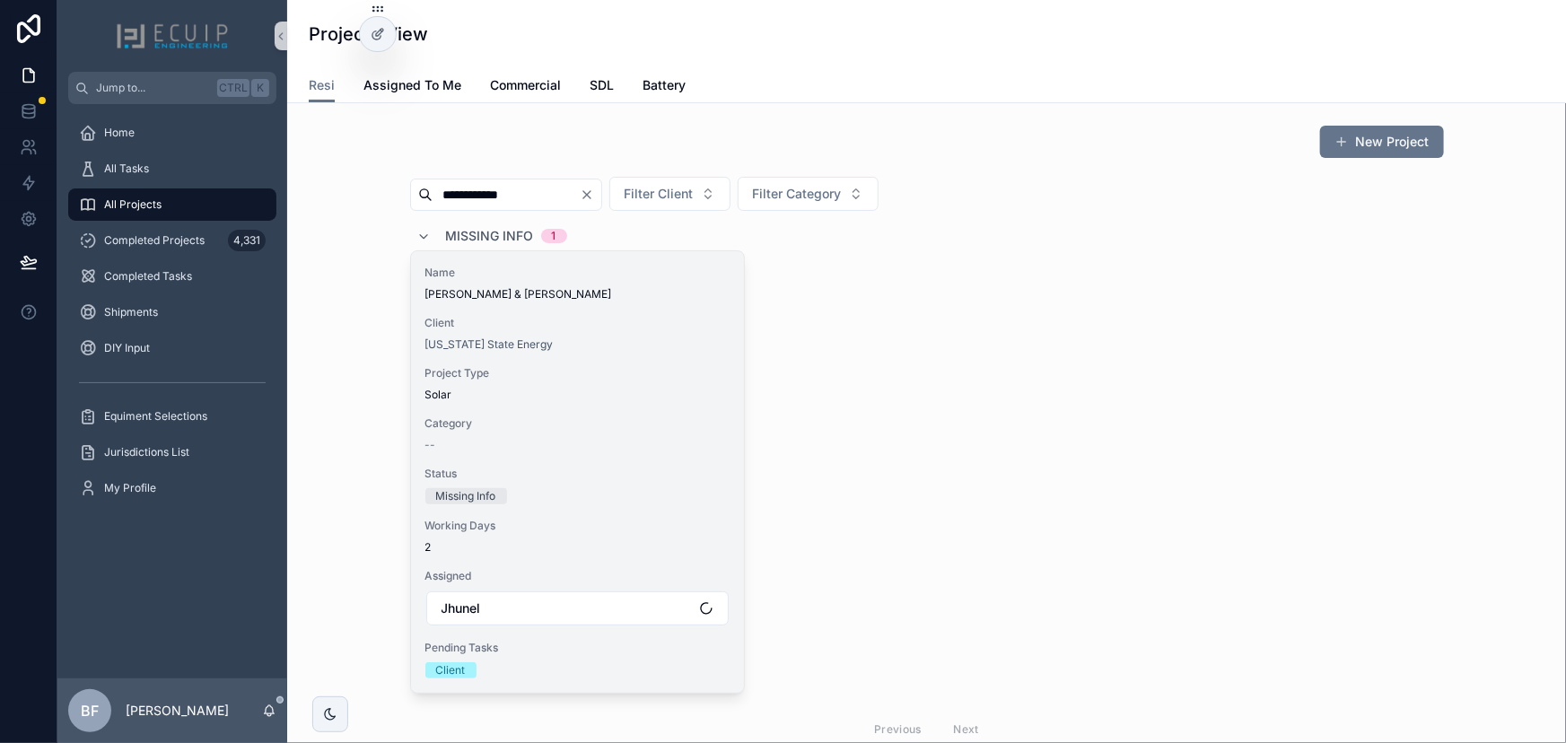
click at [512, 273] on span "Name" at bounding box center [578, 273] width 304 height 14
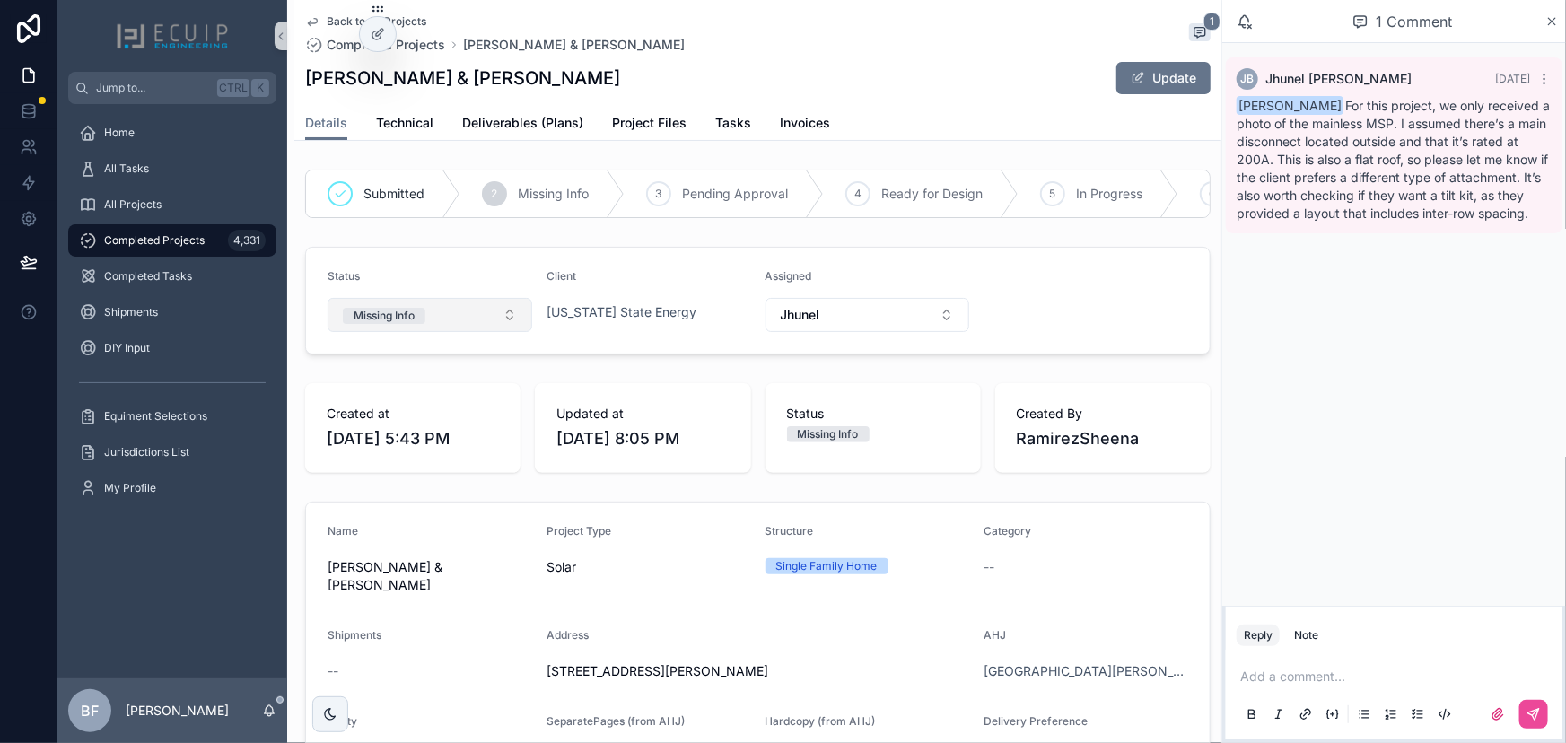
click at [461, 331] on button "Missing Info" at bounding box center [430, 315] width 205 height 34
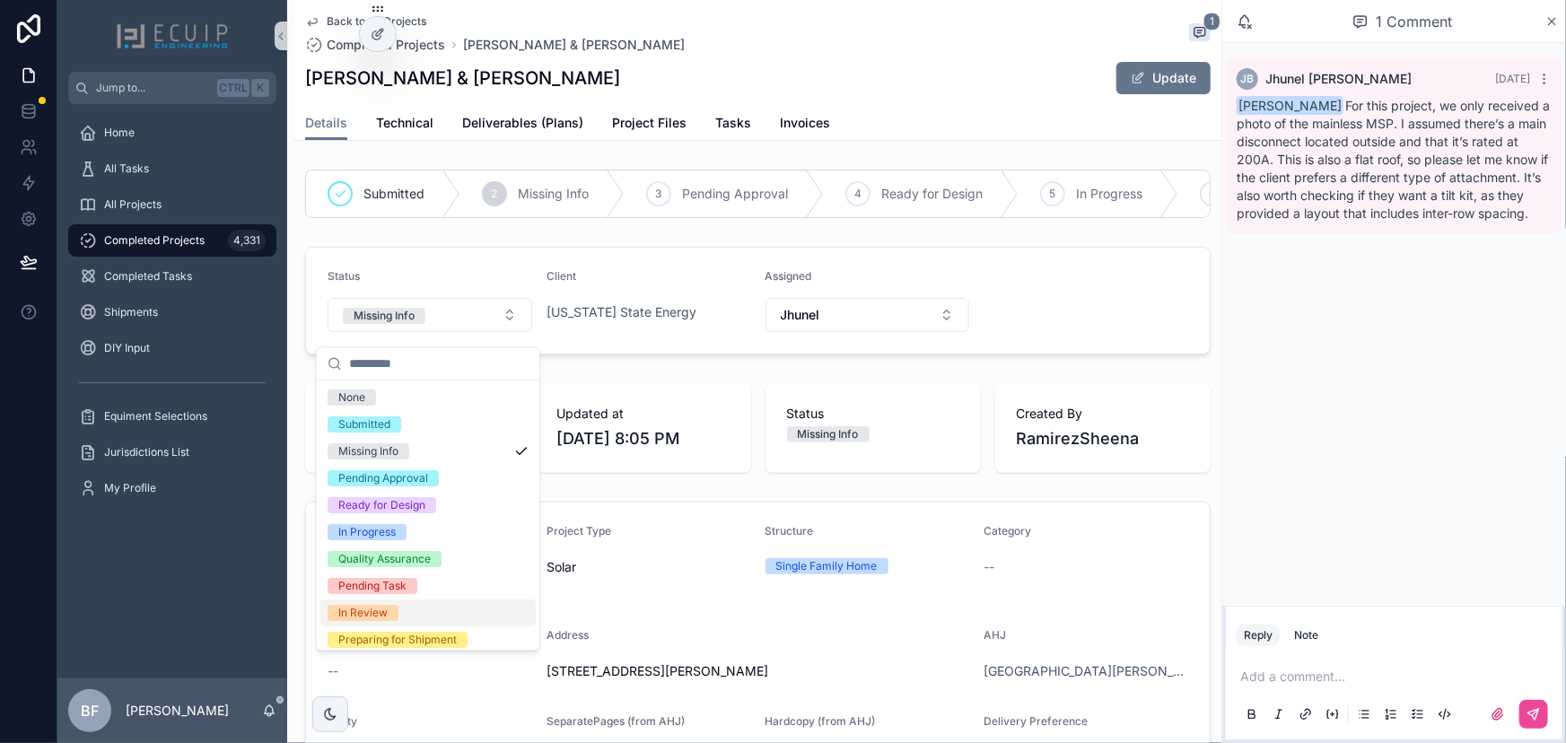
click at [359, 615] on div "In Review" at bounding box center [362, 613] width 49 height 16
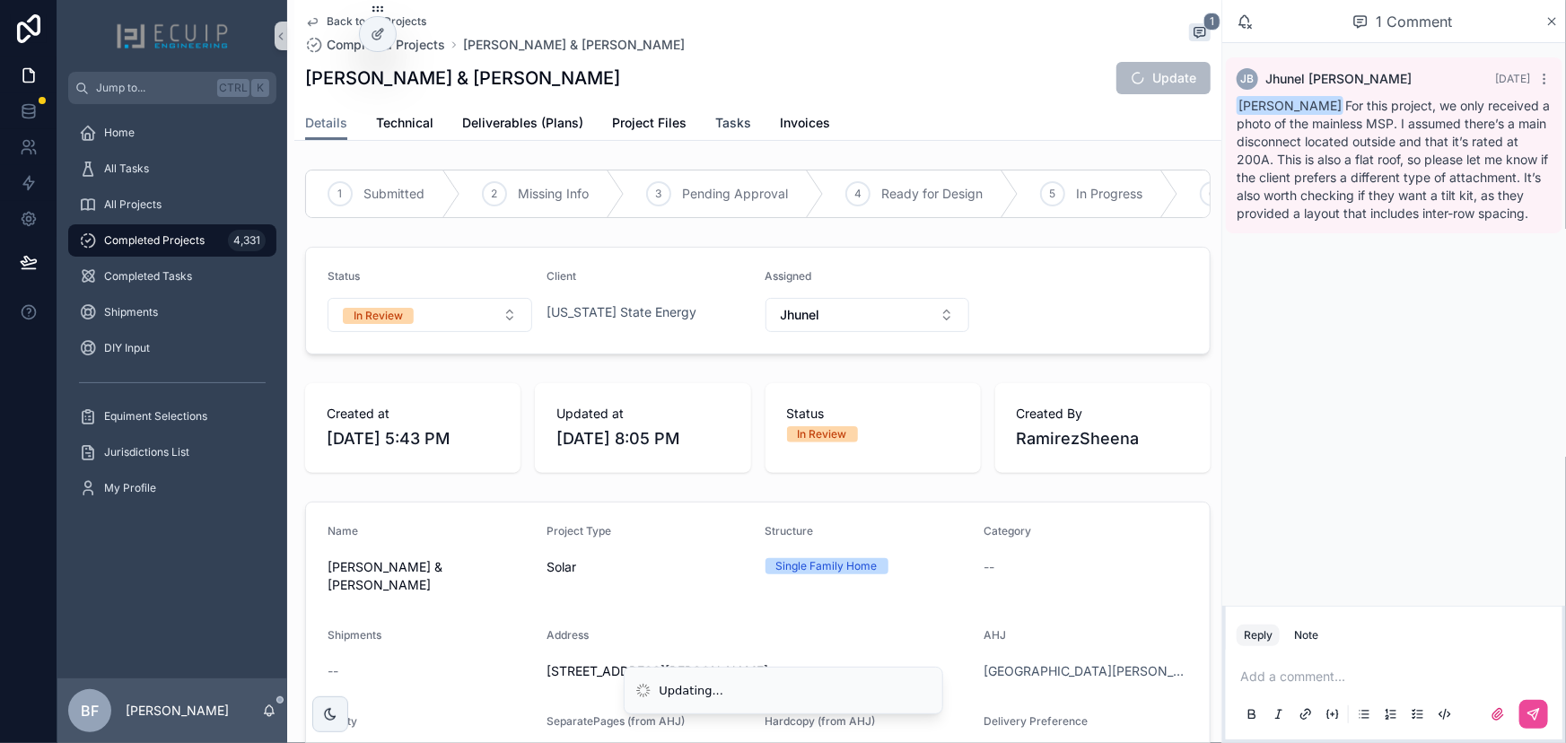
click at [716, 127] on span "Tasks" at bounding box center [733, 123] width 36 height 18
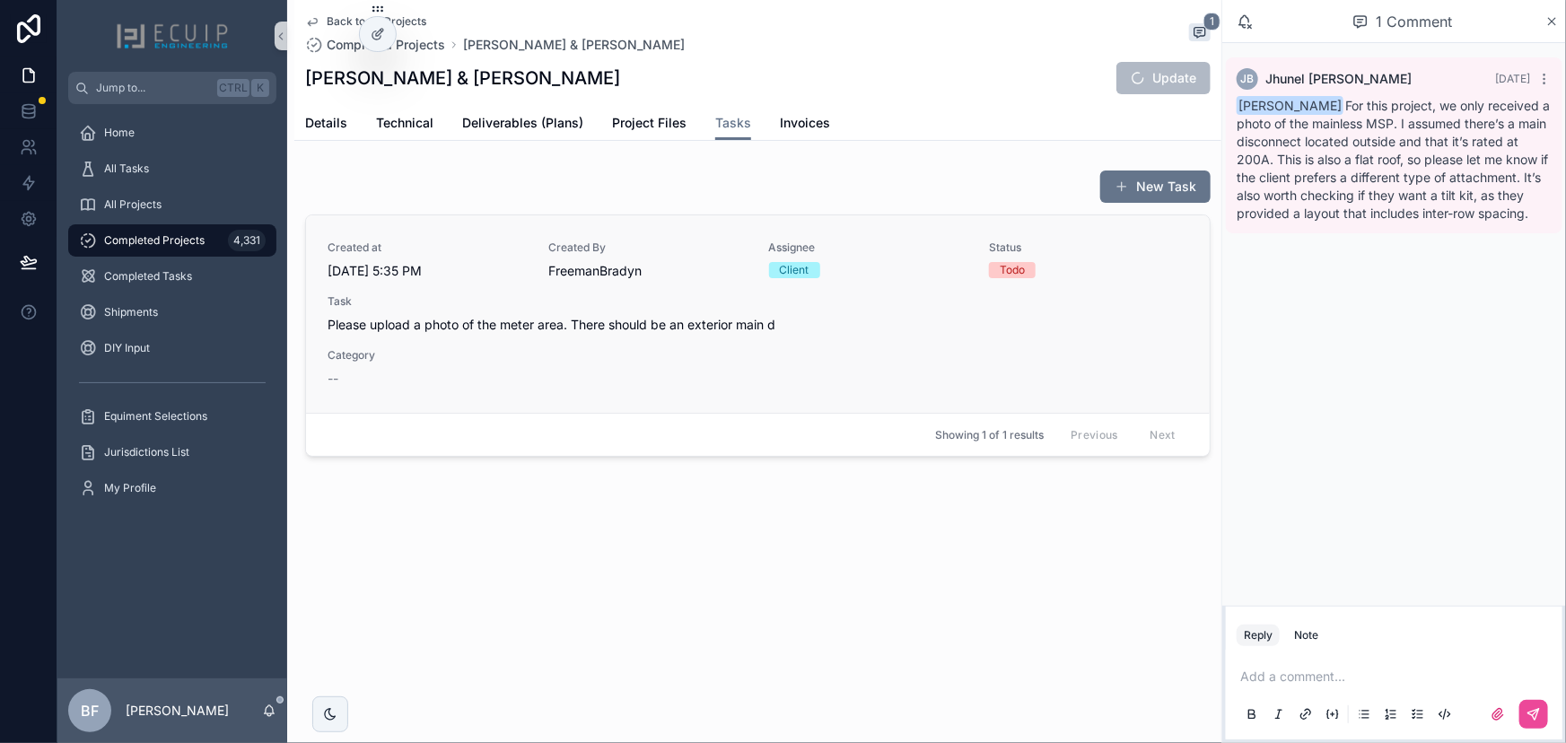
click at [745, 338] on div "Created at 8/1/2025 5:35 PM Created By FreemanBradyn Assignee Client Status Tod…" at bounding box center [758, 314] width 861 height 147
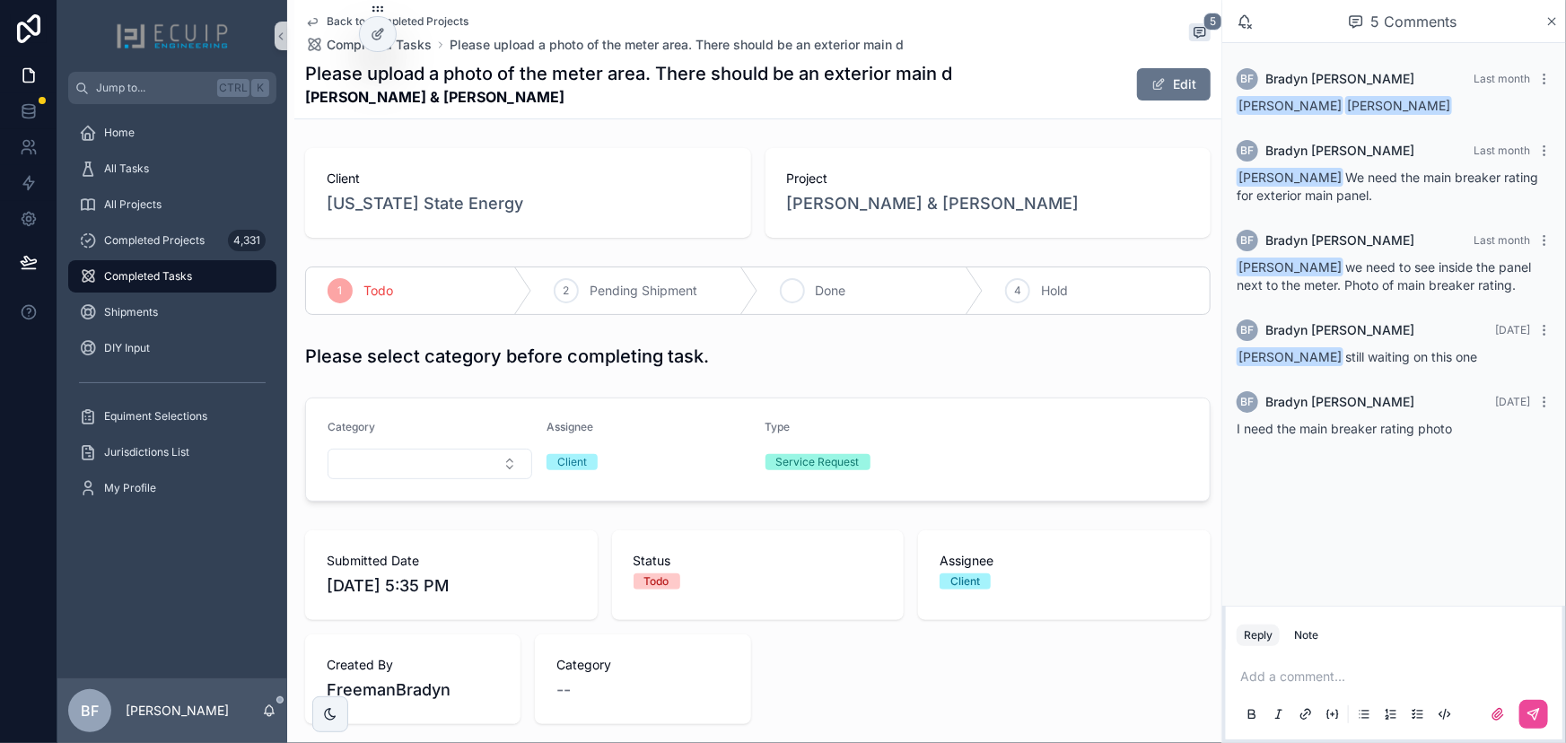
click at [808, 296] on div "3 Done" at bounding box center [872, 291] width 226 height 47
click at [860, 207] on span "BELIZAIRE ALINE CADET & CADET RONOLD" at bounding box center [933, 203] width 293 height 25
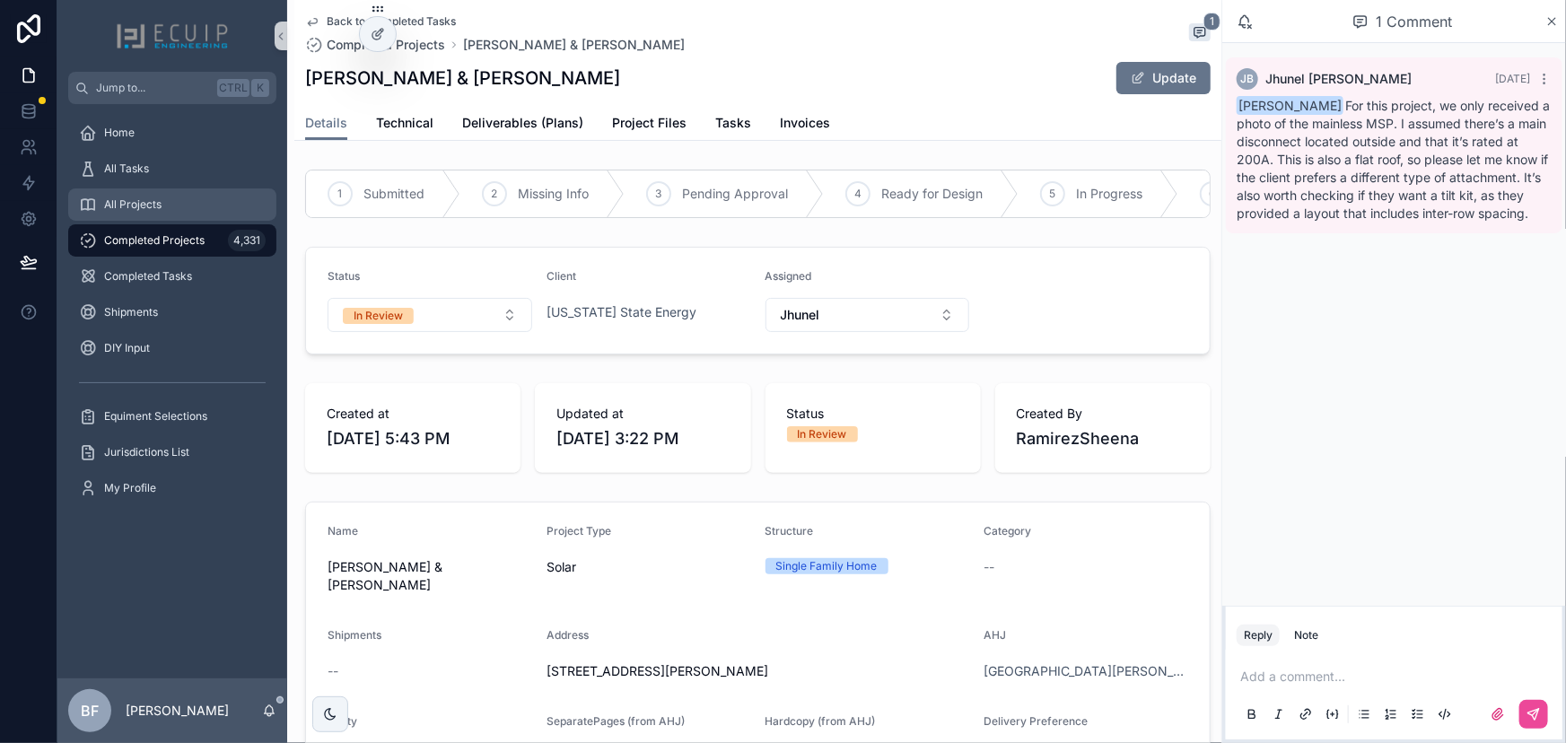
click at [166, 197] on div "All Projects" at bounding box center [172, 204] width 187 height 29
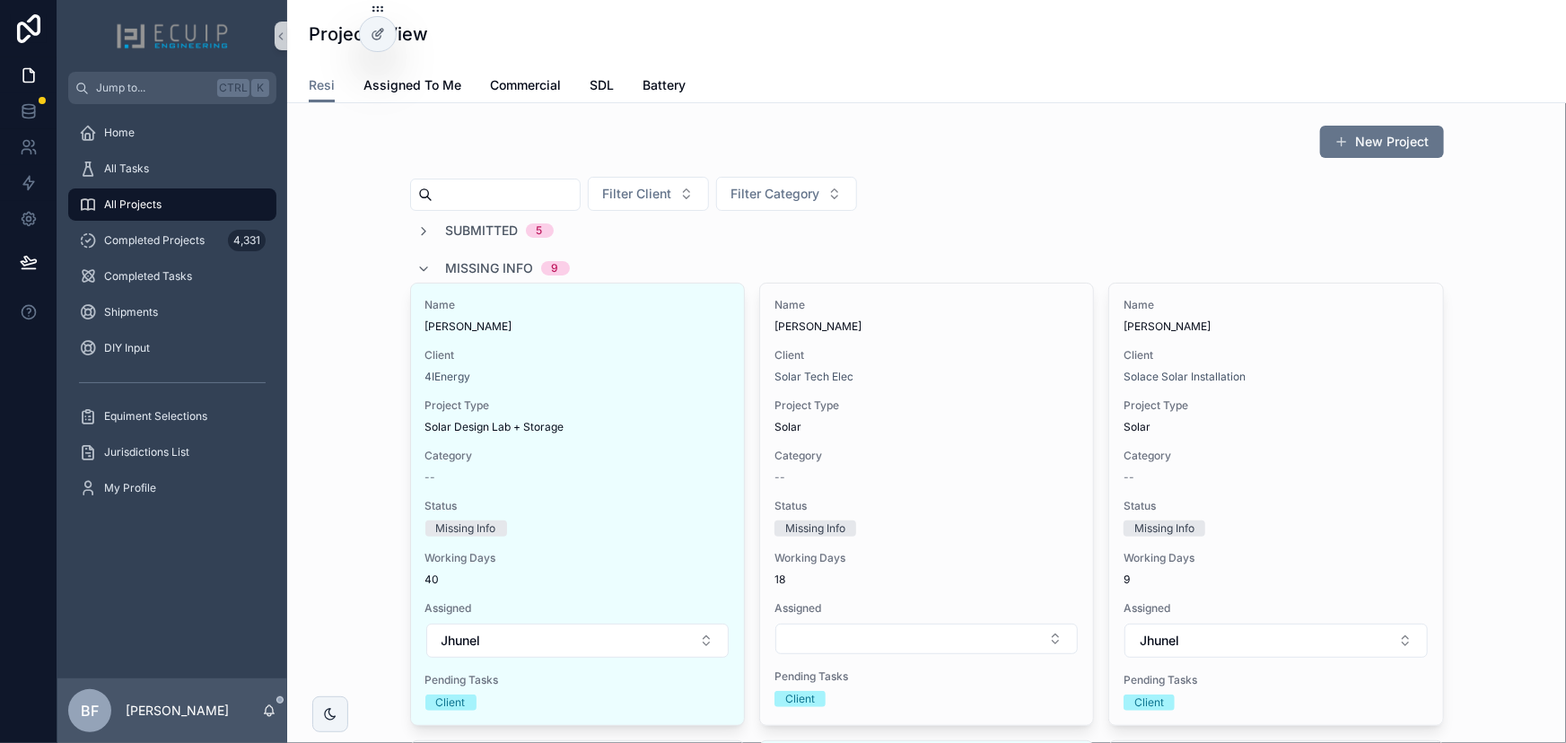
click at [503, 257] on div "Missing Info 9" at bounding box center [508, 268] width 124 height 29
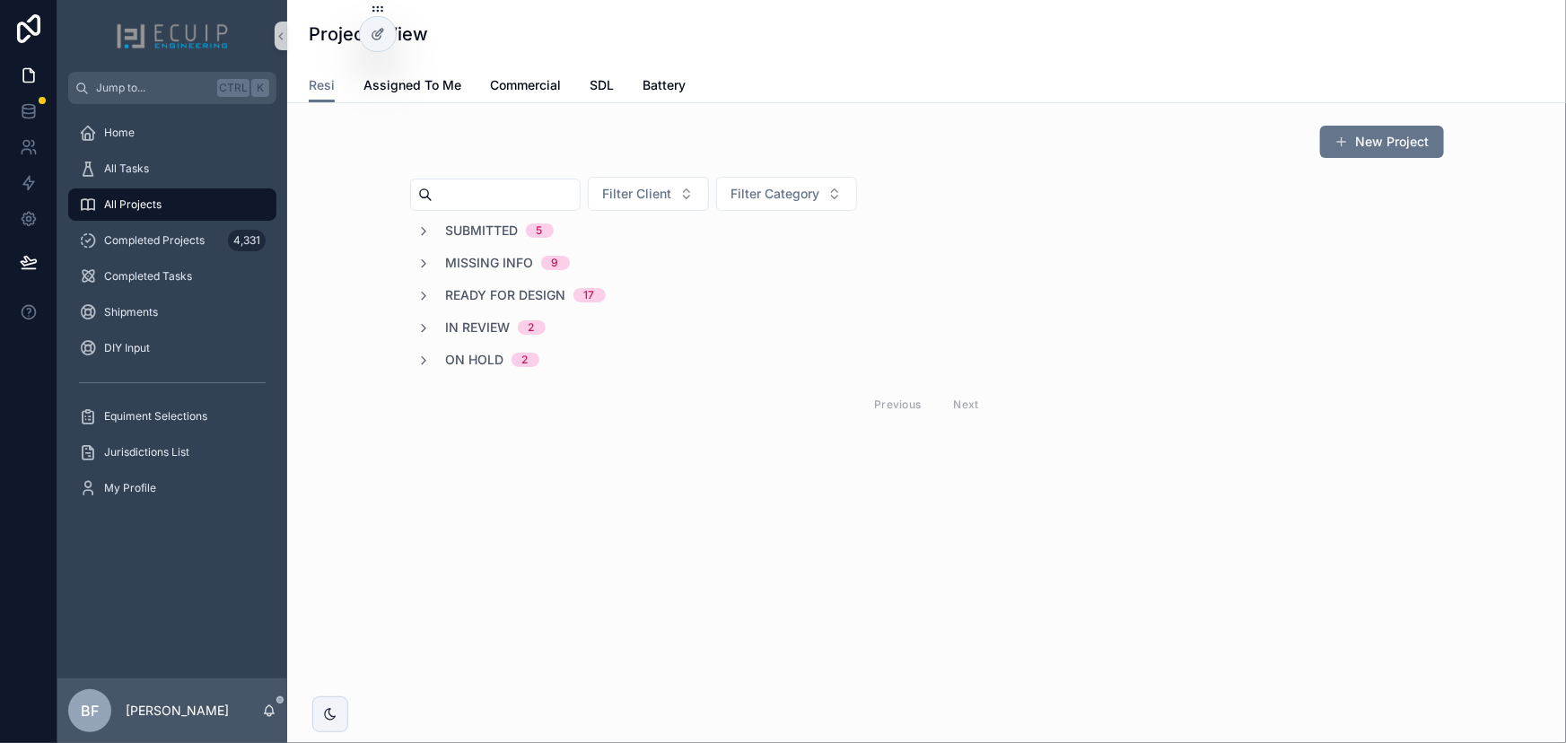
click at [490, 320] on span "In Review" at bounding box center [478, 328] width 65 height 18
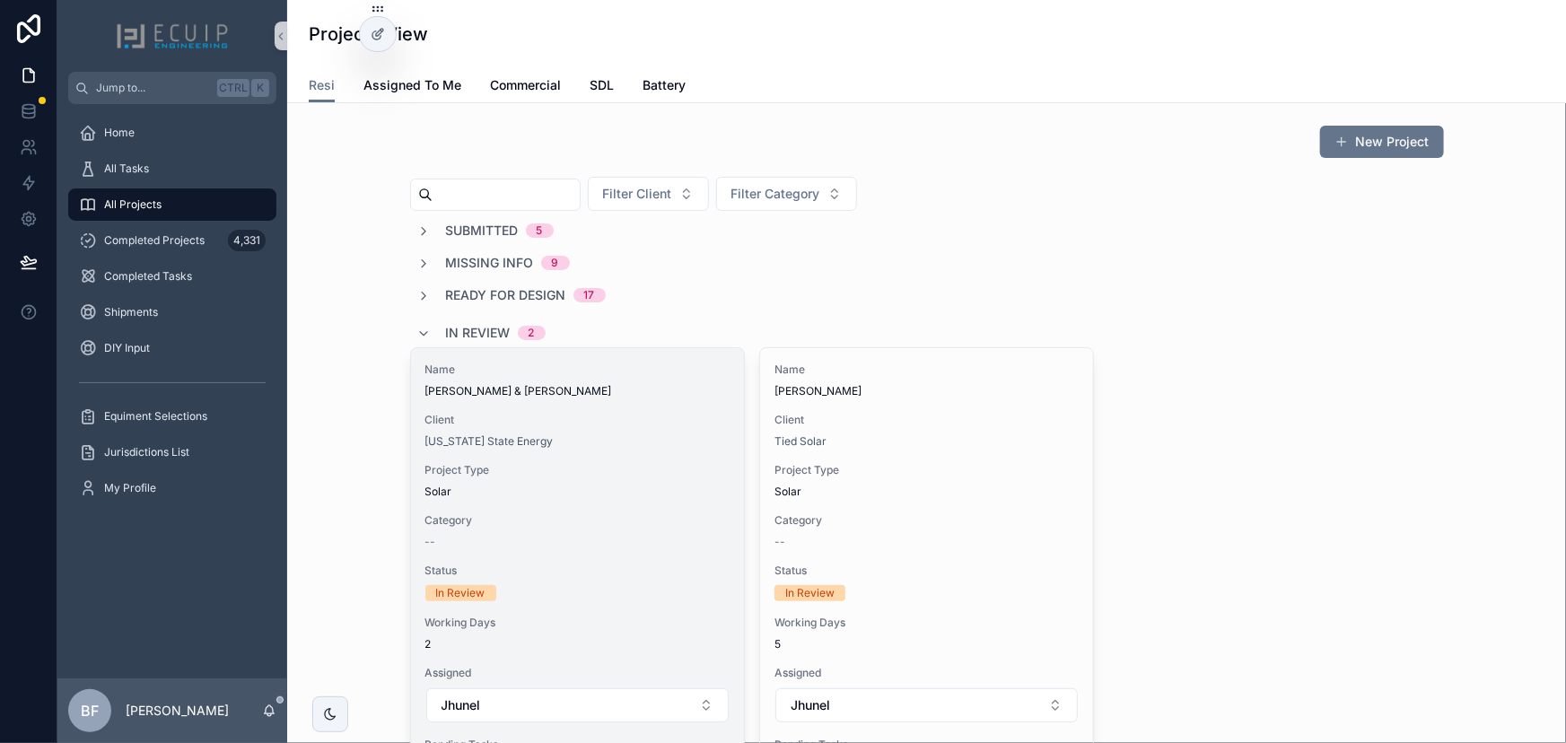
click at [601, 376] on span "Name" at bounding box center [578, 370] width 304 height 14
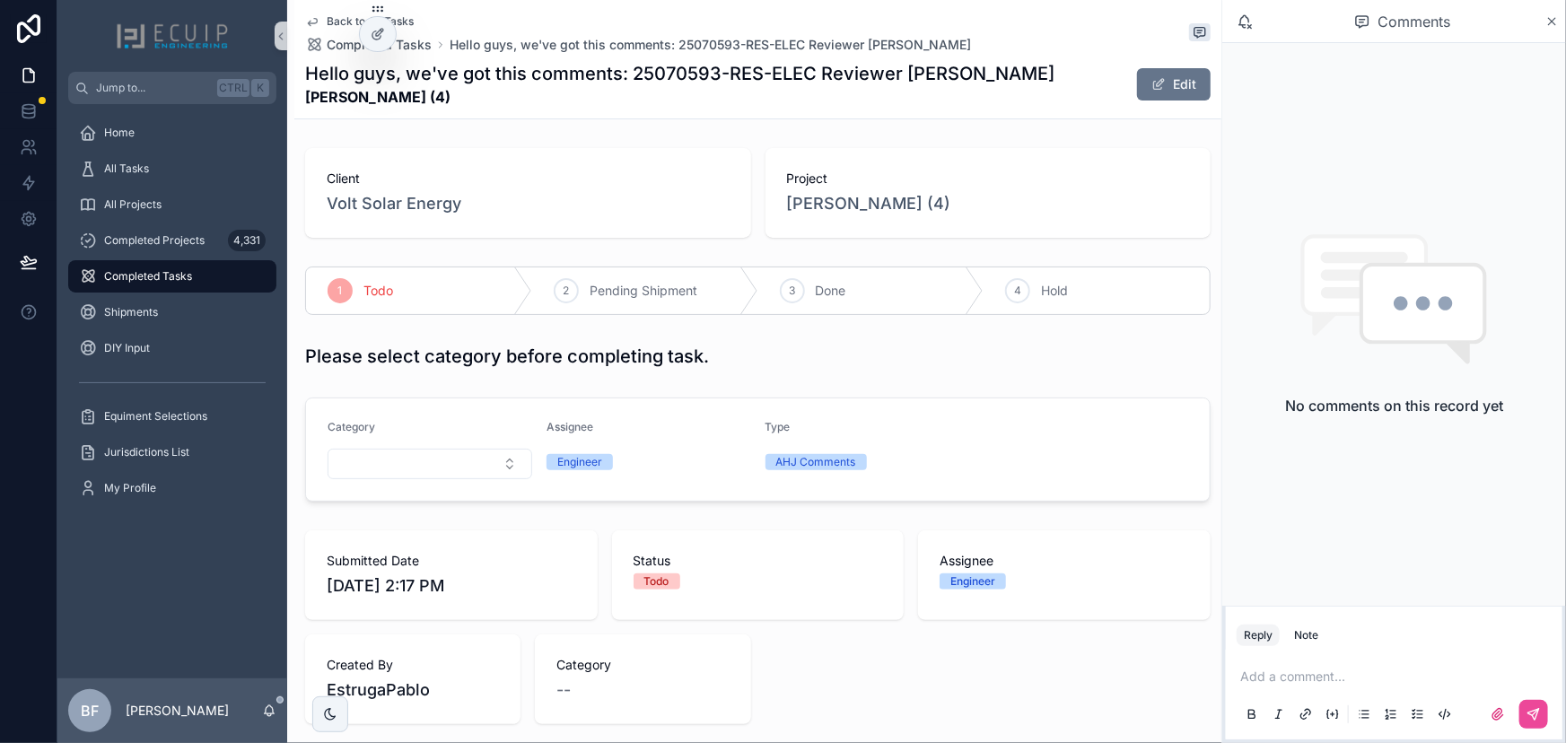
scroll to position [816, 0]
